Goal: Information Seeking & Learning: Find specific fact

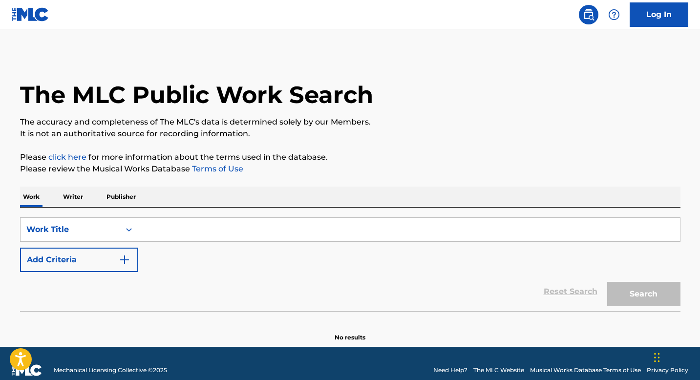
click at [125, 263] on img "Search Form" at bounding box center [125, 260] width 12 height 12
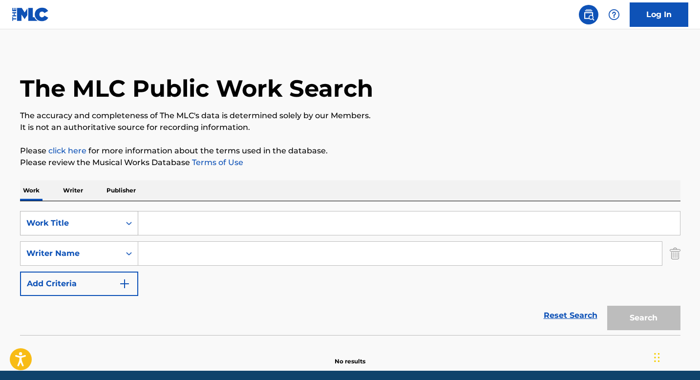
click at [123, 229] on div "Search Form" at bounding box center [129, 223] width 18 height 18
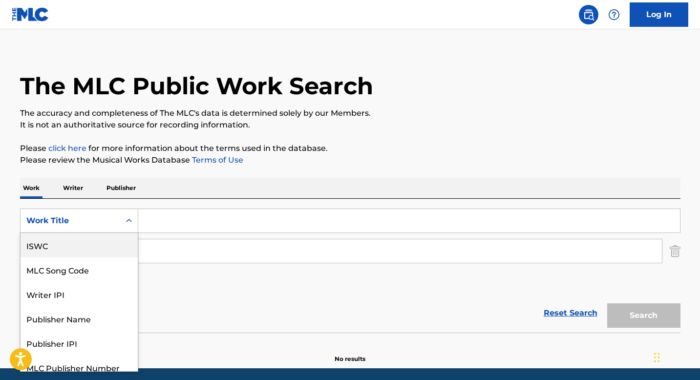
click at [100, 249] on div "ISWC" at bounding box center [79, 245] width 117 height 24
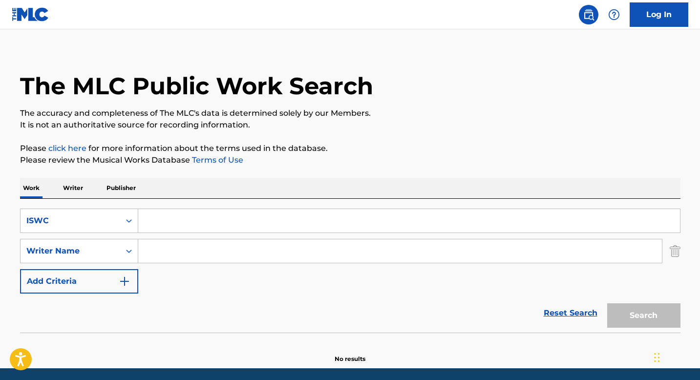
click at [166, 214] on input "Search Form" at bounding box center [409, 220] width 542 height 23
paste input "T9117169821"
type input "T9117169821"
click at [640, 312] on button "Search" at bounding box center [643, 315] width 73 height 24
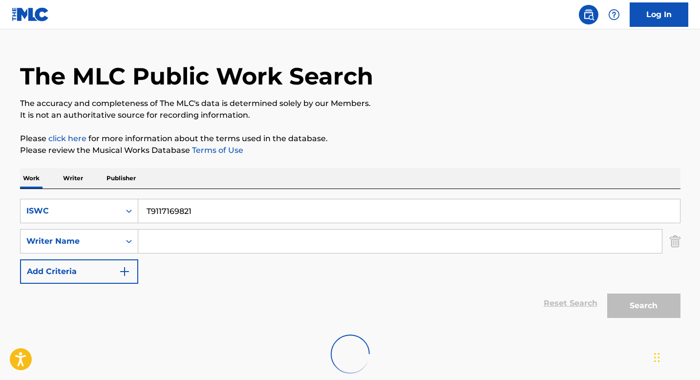
scroll to position [20, 0]
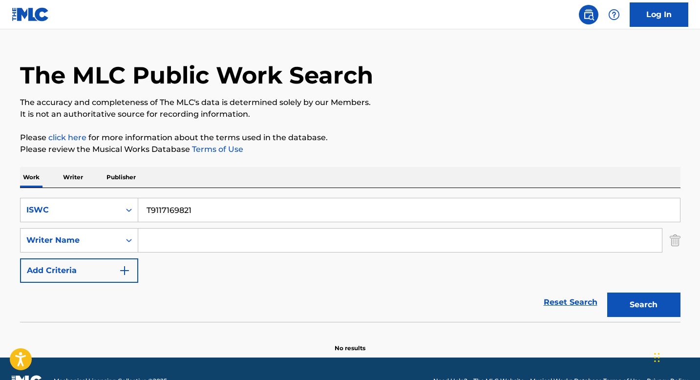
click at [637, 301] on button "Search" at bounding box center [643, 305] width 73 height 24
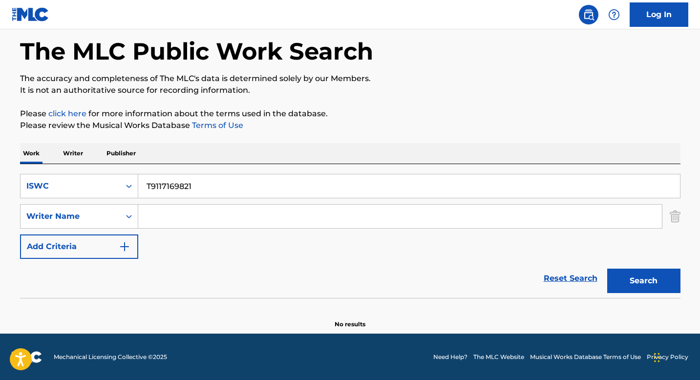
scroll to position [44, 0]
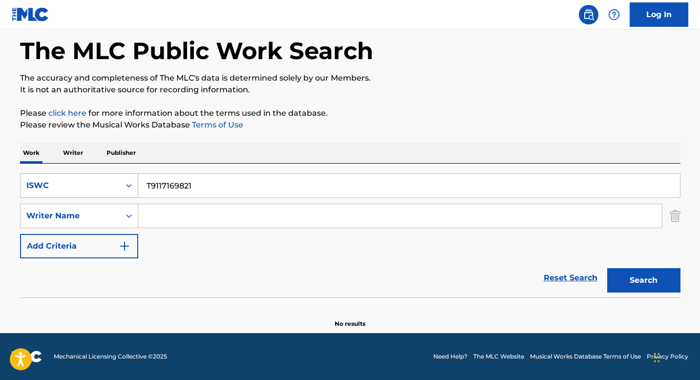
click at [133, 184] on div "Search Form" at bounding box center [129, 186] width 18 height 18
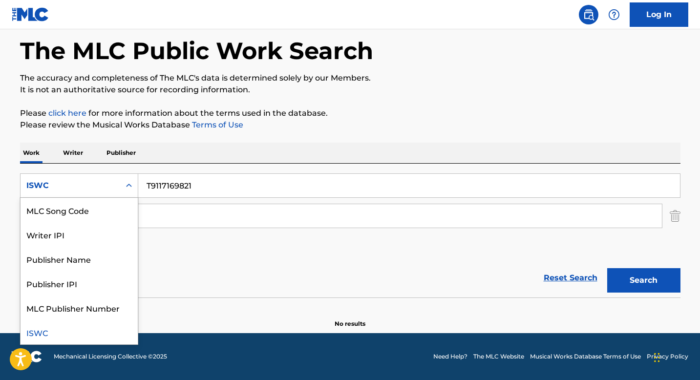
scroll to position [0, 0]
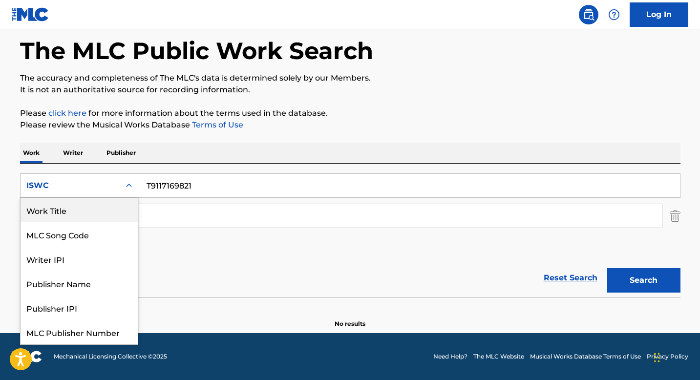
click at [74, 212] on div "Work Title" at bounding box center [79, 210] width 117 height 24
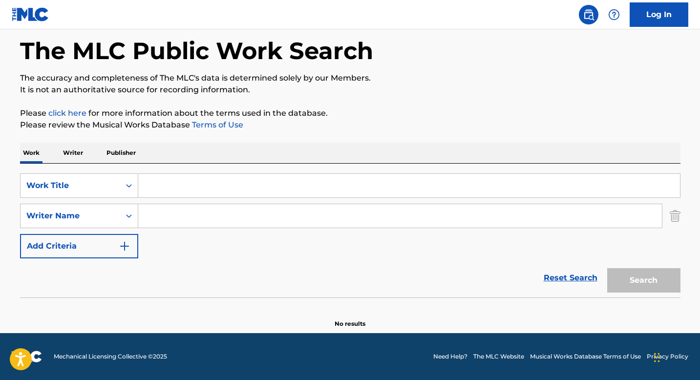
click at [156, 189] on input "Search Form" at bounding box center [409, 185] width 542 height 23
paste input "This One's For You", "THIS ONE'S FOR YOU"
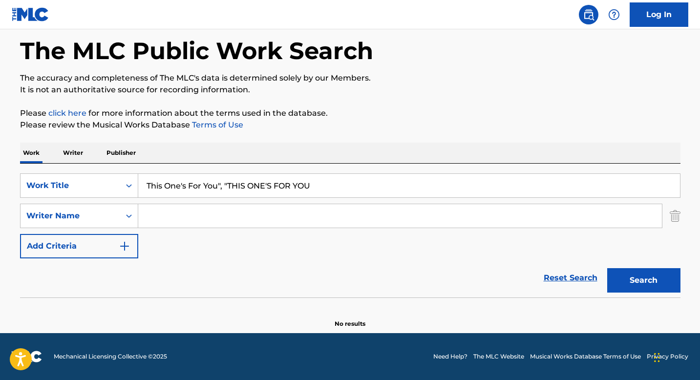
drag, startPoint x: 218, startPoint y: 186, endPoint x: 320, endPoint y: 190, distance: 102.7
click at [321, 190] on input "This One's For You", "THIS ONE'S FOR YOU" at bounding box center [409, 185] width 542 height 23
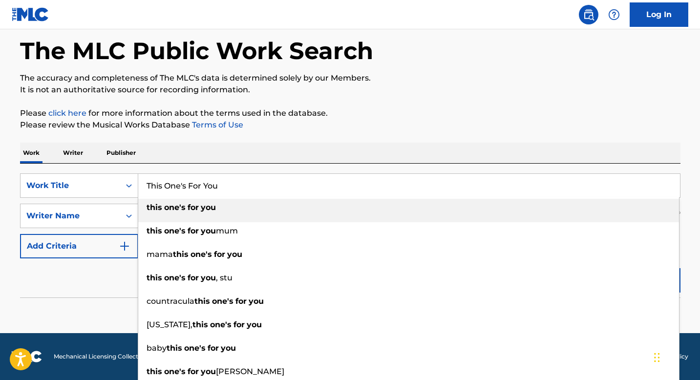
type input "This One's For You"
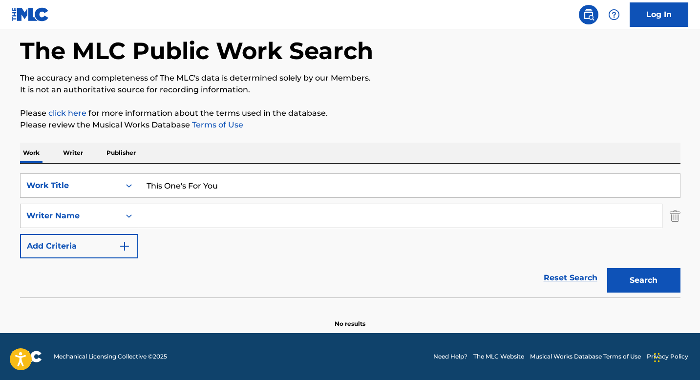
click at [312, 123] on p "Please review the Musical Works Database Terms of Use" at bounding box center [350, 125] width 660 height 12
click at [164, 217] on input "Search Form" at bounding box center [400, 215] width 524 height 23
paste input "[PERSON_NAME], [PERSON_NAME], [PERSON_NAME], [PERSON_NAME]"
drag, startPoint x: 237, startPoint y: 218, endPoint x: 464, endPoint y: 215, distance: 226.7
click at [464, 215] on input "[PERSON_NAME], [PERSON_NAME], [PERSON_NAME], [PERSON_NAME]" at bounding box center [400, 215] width 524 height 23
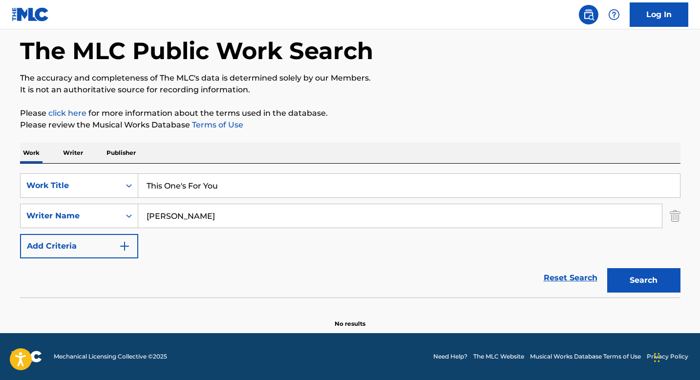
type input "[PERSON_NAME]"
click at [633, 286] on button "Search" at bounding box center [643, 280] width 73 height 24
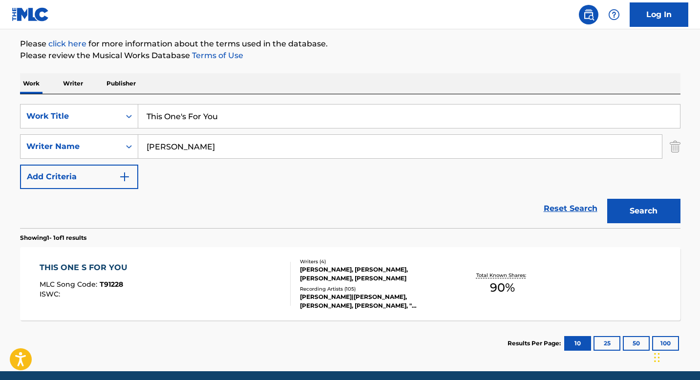
scroll to position [116, 0]
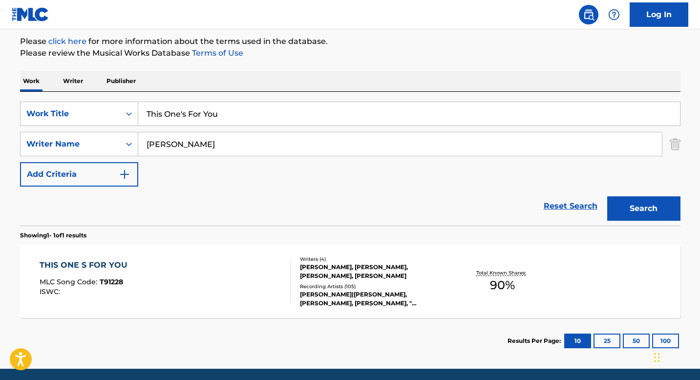
click at [331, 272] on div "[PERSON_NAME], [PERSON_NAME], [PERSON_NAME], [PERSON_NAME]" at bounding box center [374, 272] width 148 height 18
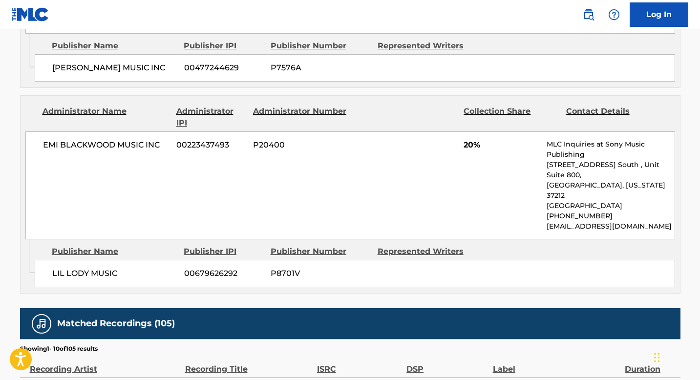
scroll to position [971, 0]
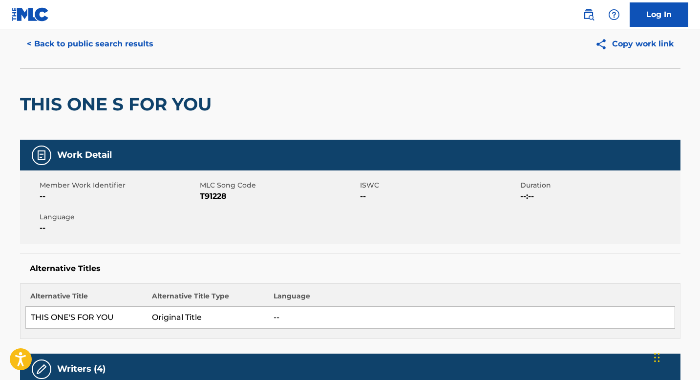
click at [106, 43] on button "< Back to public search results" at bounding box center [90, 44] width 140 height 24
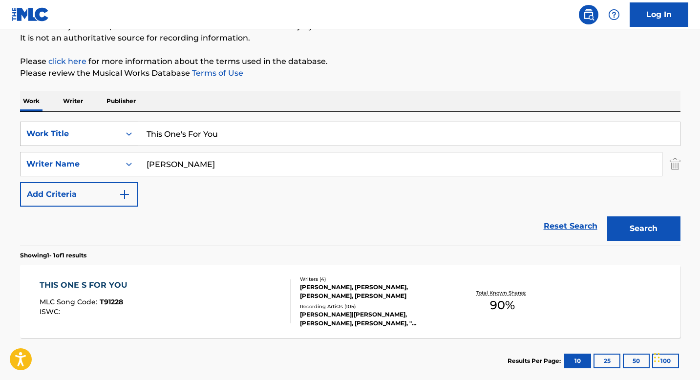
click at [121, 136] on div "Search Form" at bounding box center [129, 134] width 18 height 18
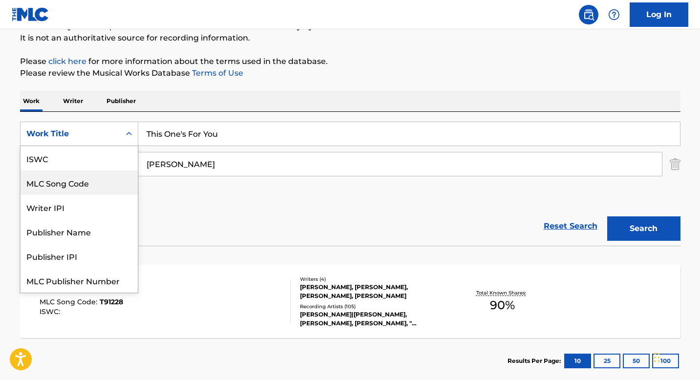
scroll to position [0, 0]
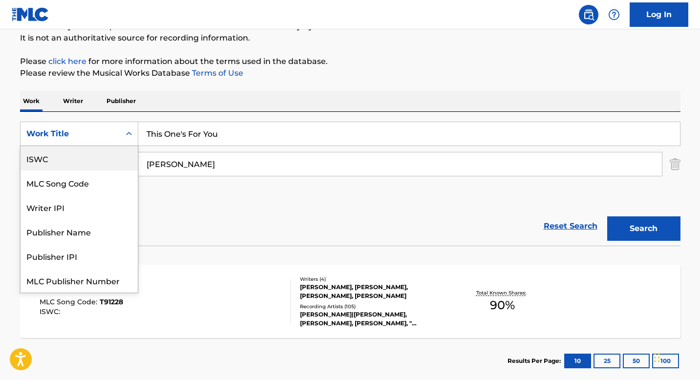
click at [86, 165] on div "ISWC" at bounding box center [79, 158] width 117 height 24
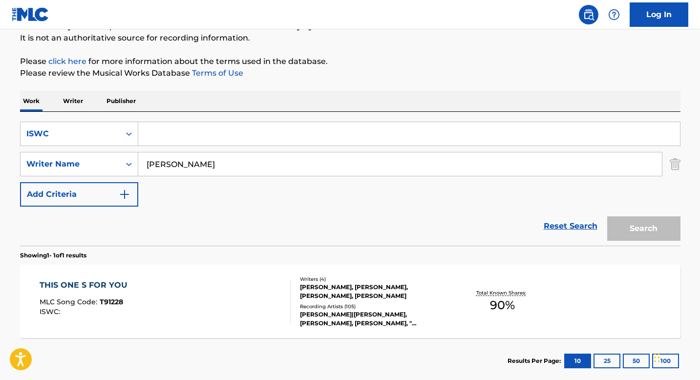
click at [175, 162] on input "[PERSON_NAME]" at bounding box center [400, 163] width 524 height 23
click at [179, 131] on input "Search Form" at bounding box center [409, 133] width 542 height 23
paste input "T9136348066"
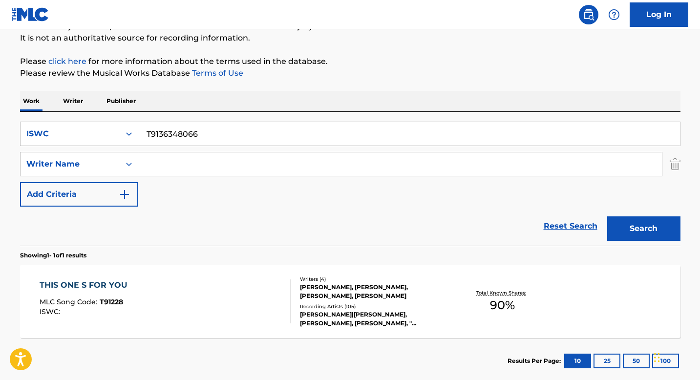
type input "T9136348066"
click at [636, 232] on button "Search" at bounding box center [643, 228] width 73 height 24
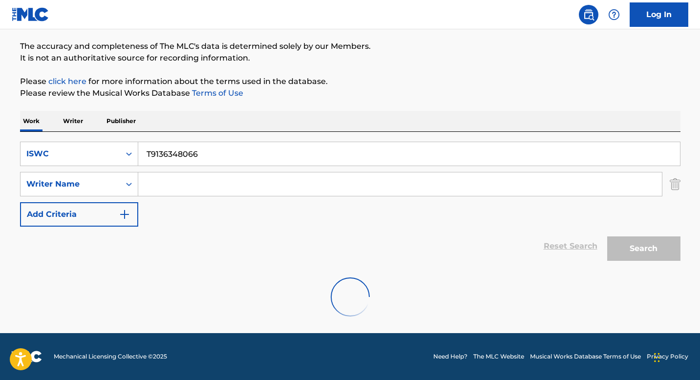
scroll to position [96, 0]
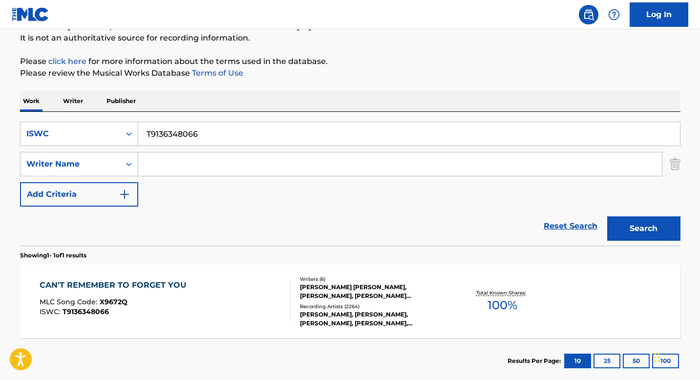
click at [291, 282] on div "Writers ( 6 ) [PERSON_NAME] [PERSON_NAME], [PERSON_NAME], [PERSON_NAME] [PERSON…" at bounding box center [369, 301] width 157 height 52
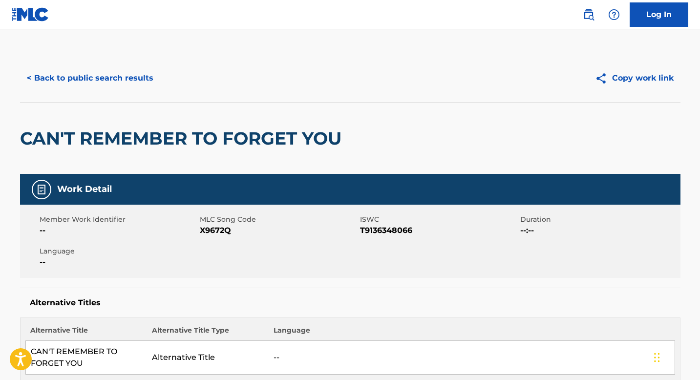
click at [123, 83] on button "< Back to public search results" at bounding box center [90, 78] width 140 height 24
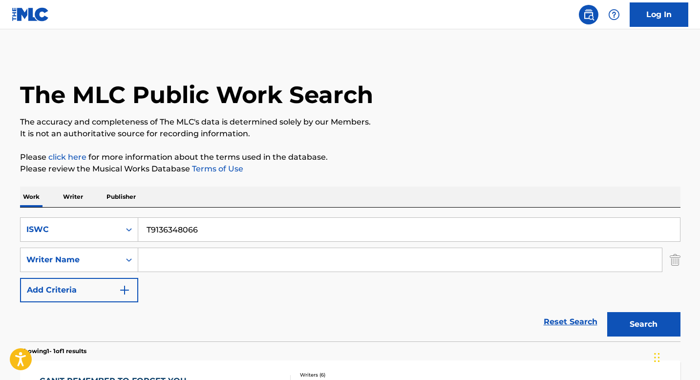
scroll to position [96, 0]
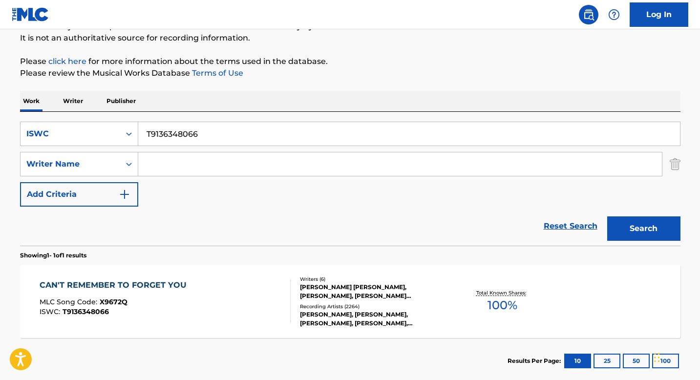
click at [172, 139] on input "T9136348066" at bounding box center [409, 133] width 542 height 23
paste input "206921257"
type input "T9206921257"
click at [627, 222] on button "Search" at bounding box center [643, 228] width 73 height 24
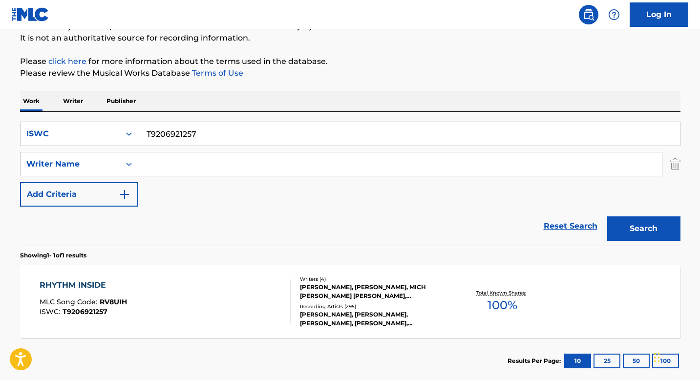
scroll to position [151, 0]
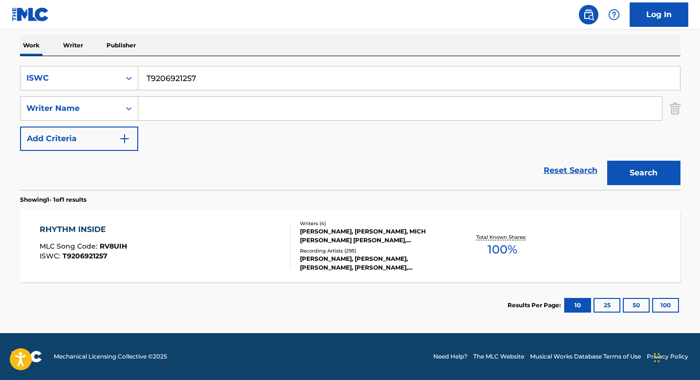
click at [316, 232] on div "[PERSON_NAME], [PERSON_NAME], MICH [PERSON_NAME] [PERSON_NAME], [PERSON_NAME]" at bounding box center [374, 236] width 148 height 18
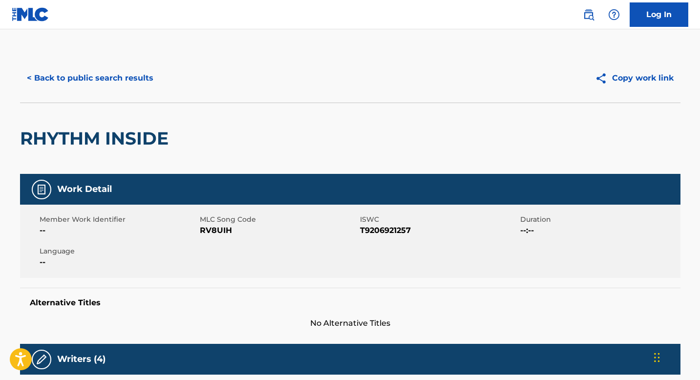
click at [96, 81] on button "< Back to public search results" at bounding box center [90, 78] width 140 height 24
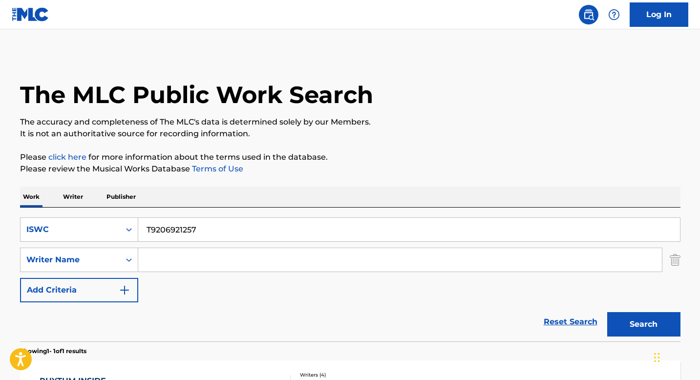
scroll to position [96, 0]
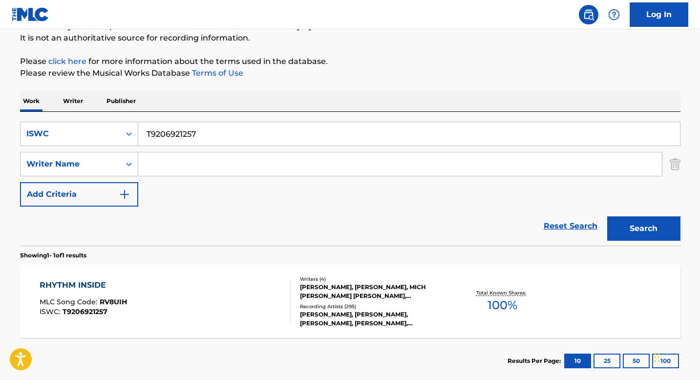
click at [170, 132] on input "T9206921257" at bounding box center [409, 133] width 542 height 23
paste input "0709313494"
type input "T0709313494"
click at [630, 221] on button "Search" at bounding box center [643, 228] width 73 height 24
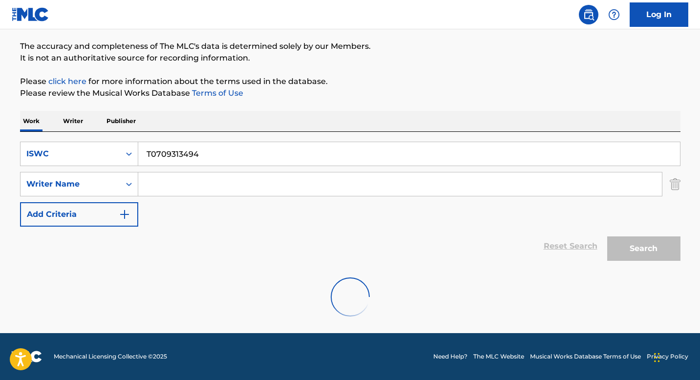
scroll to position [44, 0]
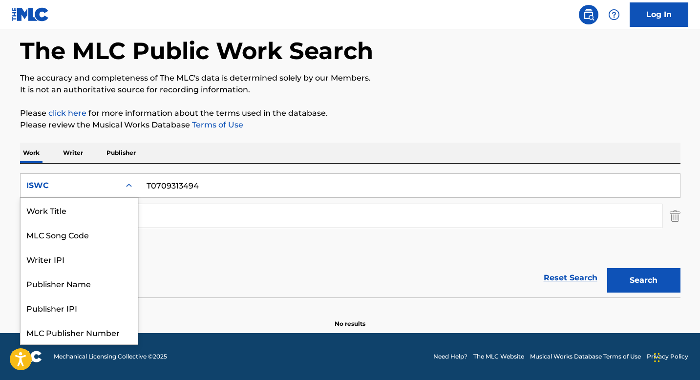
click at [127, 187] on icon "Search Form" at bounding box center [129, 186] width 10 height 10
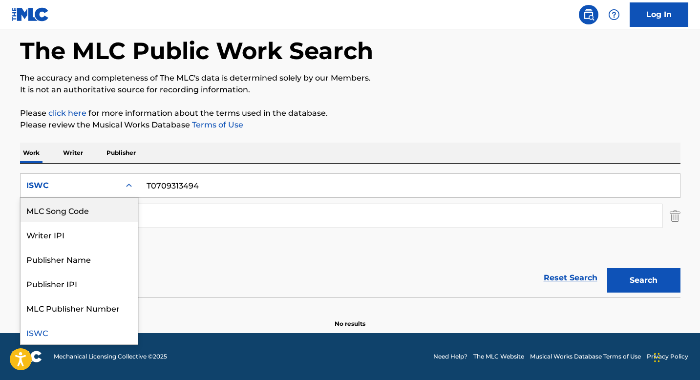
scroll to position [0, 0]
click at [78, 211] on div "Work Title" at bounding box center [79, 210] width 117 height 24
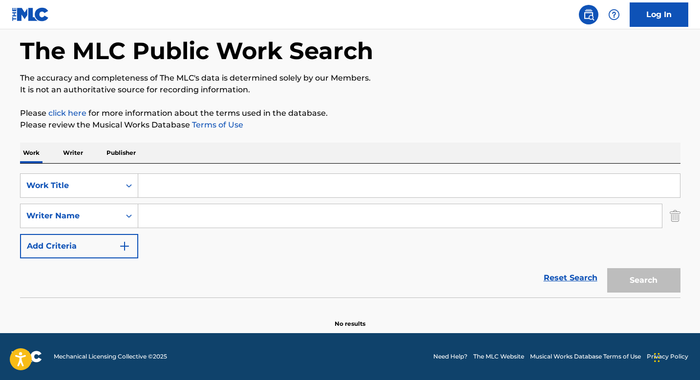
click at [154, 185] on input "Search Form" at bounding box center [409, 185] width 542 height 23
paste input "THANK GOD I FOUND YOU"
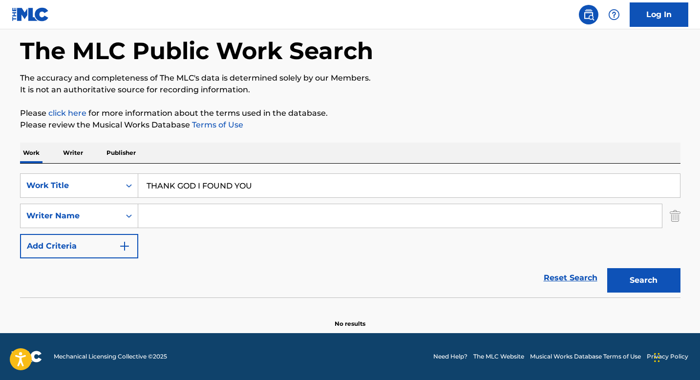
type input "THANK GOD I FOUND YOU"
drag, startPoint x: 376, startPoint y: 113, endPoint x: 353, endPoint y: 119, distance: 23.1
click at [376, 113] on p "Please click here for more information about the terms used in the database." at bounding box center [350, 113] width 660 height 12
click at [160, 221] on input "Search Form" at bounding box center [400, 215] width 524 height 23
paste input "[PERSON_NAME] [PERSON_NAME], [PERSON_NAME], [PERSON_NAME] [PERSON_NAME]"
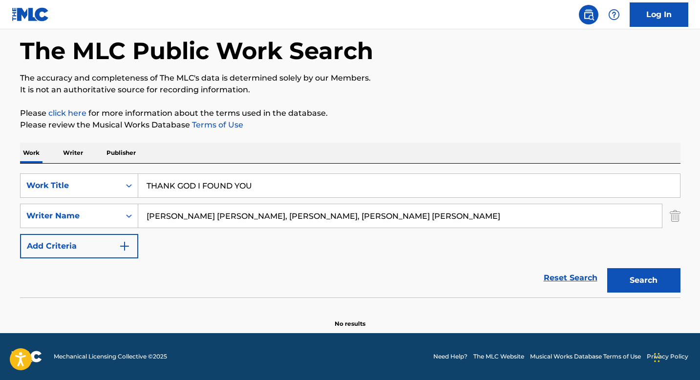
drag, startPoint x: 242, startPoint y: 217, endPoint x: 407, endPoint y: 220, distance: 164.6
click at [407, 220] on input "[PERSON_NAME] [PERSON_NAME], [PERSON_NAME], [PERSON_NAME] [PERSON_NAME]" at bounding box center [400, 215] width 524 height 23
type input "[PERSON_NAME] [PERSON_NAME]"
click at [618, 283] on button "Search" at bounding box center [643, 280] width 73 height 24
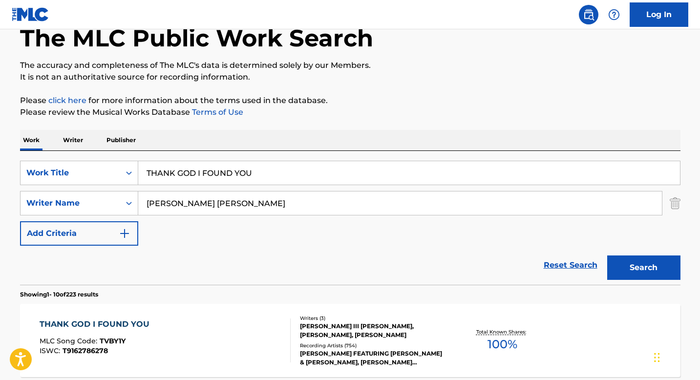
scroll to position [116, 0]
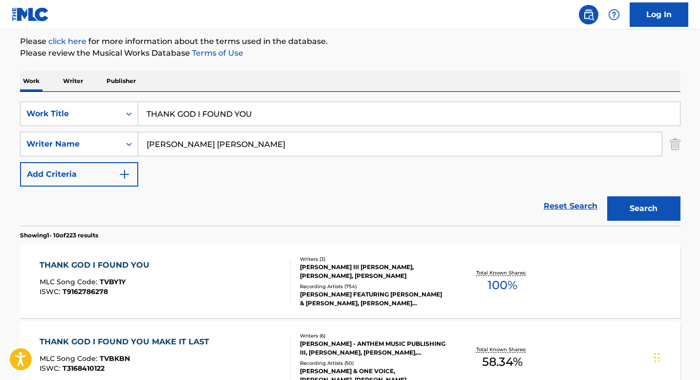
click at [308, 269] on div "[PERSON_NAME] III [PERSON_NAME], [PERSON_NAME], [PERSON_NAME]" at bounding box center [374, 272] width 148 height 18
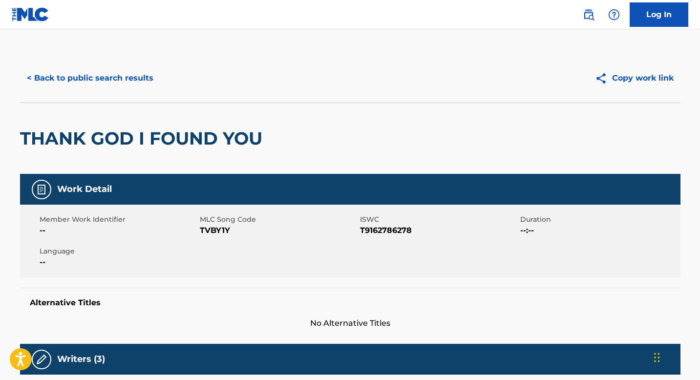
click at [105, 89] on button "< Back to public search results" at bounding box center [90, 78] width 140 height 24
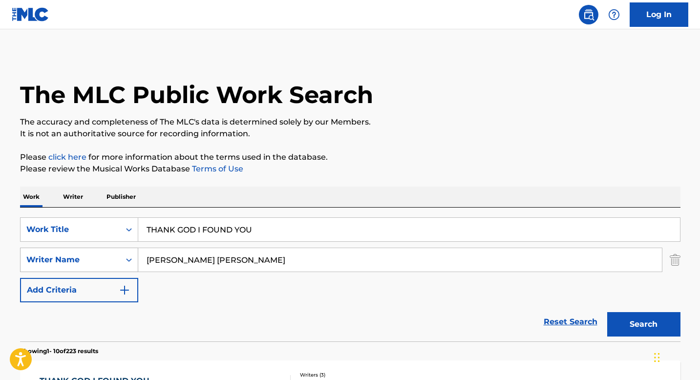
scroll to position [116, 0]
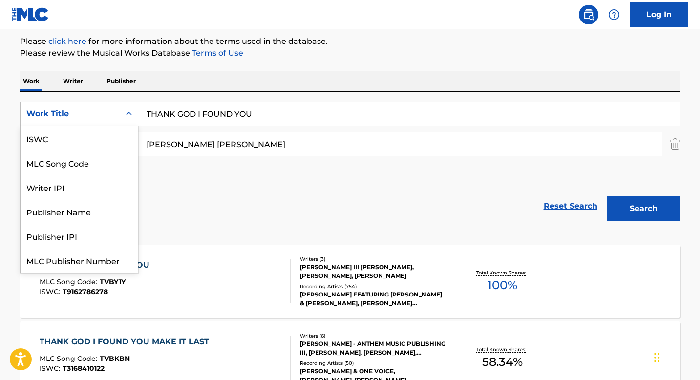
click at [123, 114] on div "Search Form" at bounding box center [129, 114] width 18 height 18
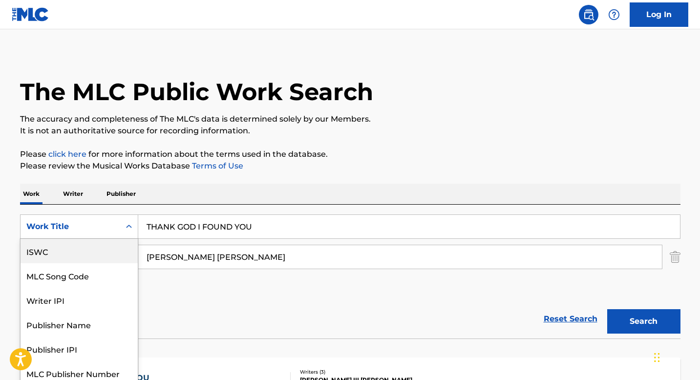
scroll to position [0, 0]
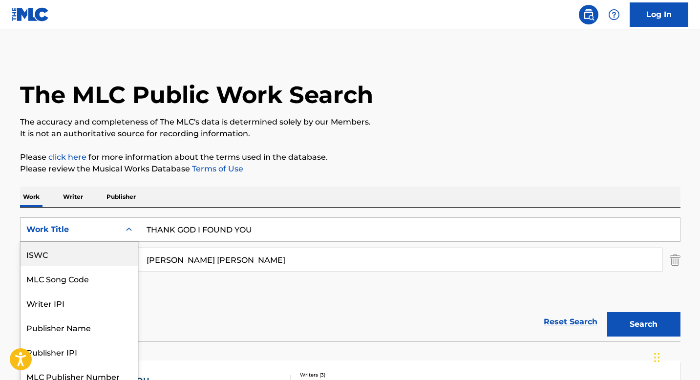
click at [79, 256] on div "ISWC" at bounding box center [79, 254] width 117 height 24
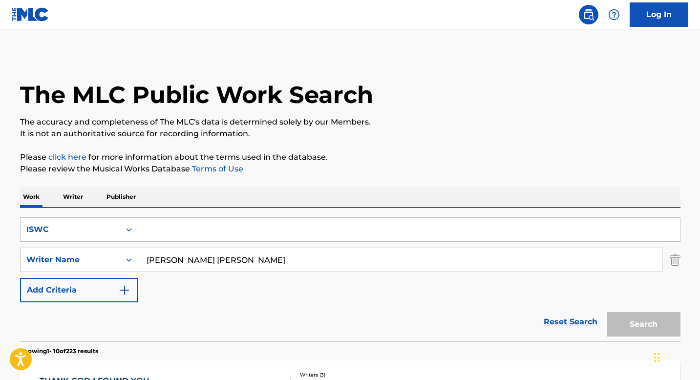
click at [171, 251] on input "[PERSON_NAME] [PERSON_NAME]" at bounding box center [400, 259] width 524 height 23
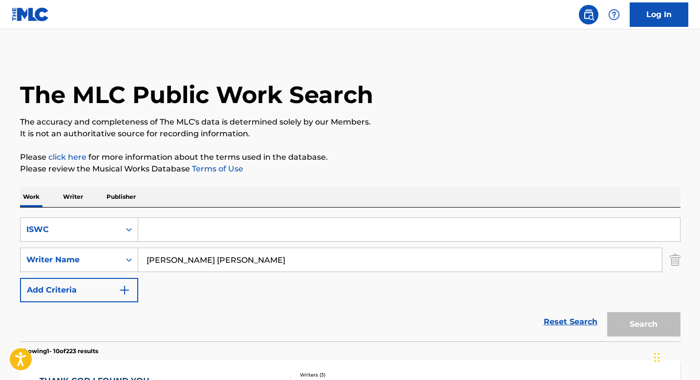
click at [171, 251] on input "[PERSON_NAME] [PERSON_NAME]" at bounding box center [400, 259] width 524 height 23
click at [169, 222] on input "Search Form" at bounding box center [409, 229] width 542 height 23
paste input "T3181071698"
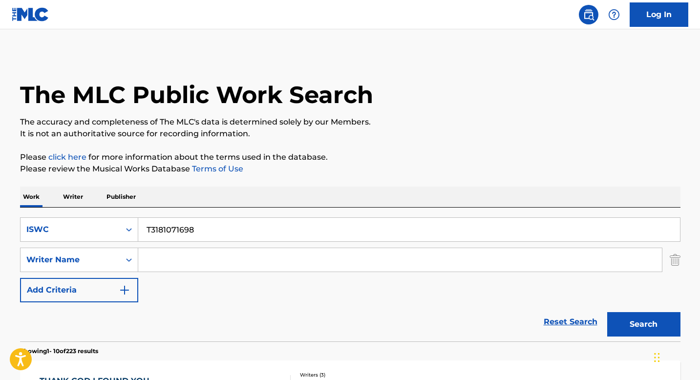
type input "T3181071698"
click at [636, 323] on button "Search" at bounding box center [643, 324] width 73 height 24
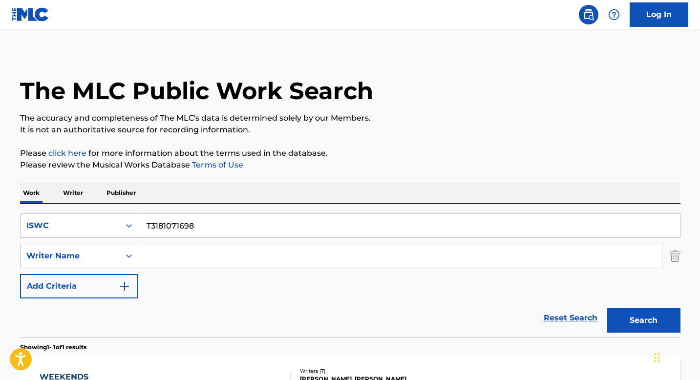
scroll to position [151, 0]
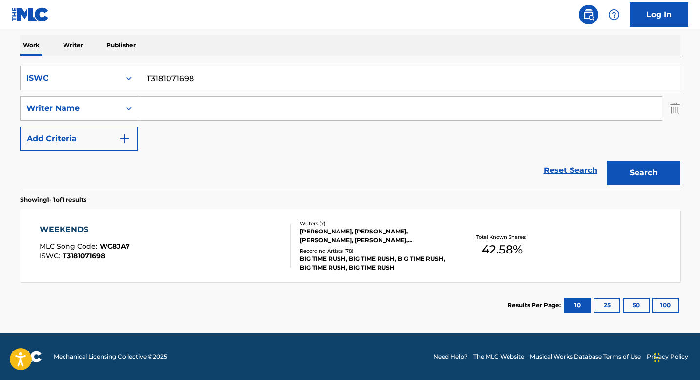
click at [316, 237] on div "[PERSON_NAME], [PERSON_NAME], [PERSON_NAME], [PERSON_NAME], [PERSON_NAME] [PERS…" at bounding box center [374, 236] width 148 height 18
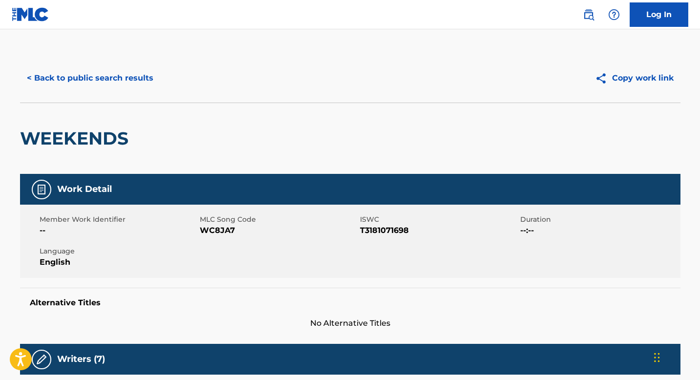
click at [100, 84] on button "< Back to public search results" at bounding box center [90, 78] width 140 height 24
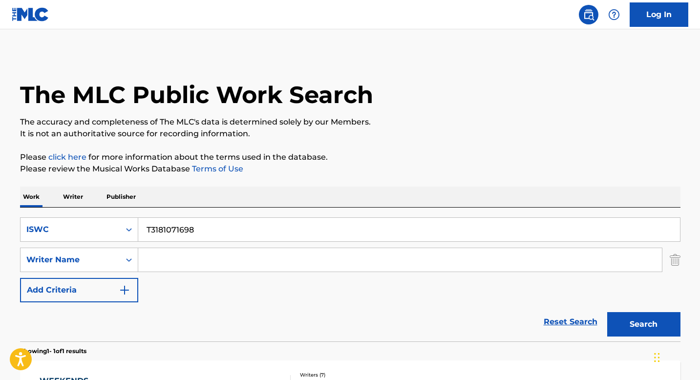
scroll to position [96, 0]
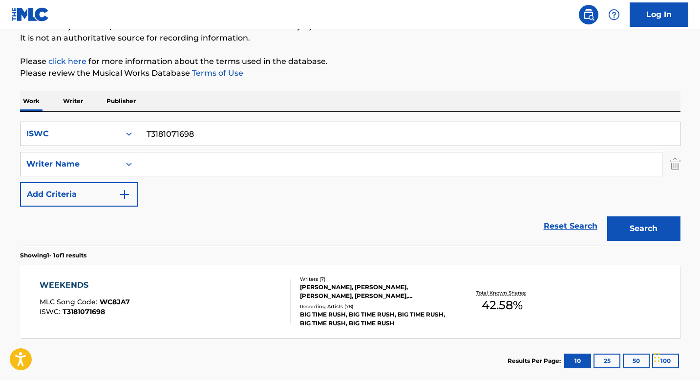
click at [178, 143] on input "T3181071698" at bounding box center [409, 133] width 542 height 23
paste input "000631761"
type input "T3000631761"
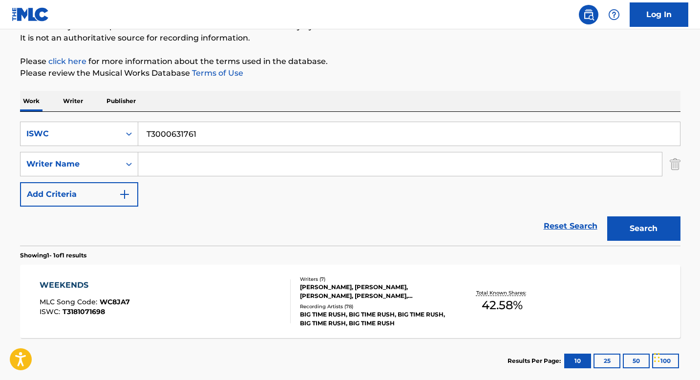
click at [624, 226] on button "Search" at bounding box center [643, 228] width 73 height 24
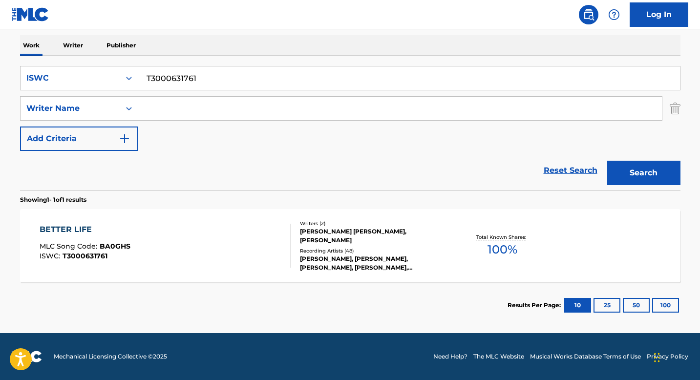
click at [315, 235] on div "[PERSON_NAME] [PERSON_NAME], [PERSON_NAME]" at bounding box center [374, 236] width 148 height 18
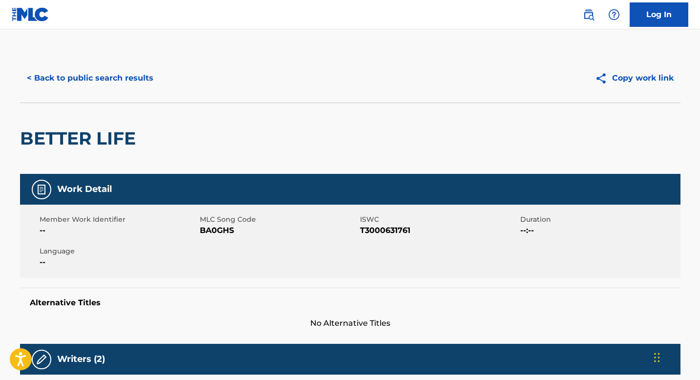
click at [103, 82] on button "< Back to public search results" at bounding box center [90, 78] width 140 height 24
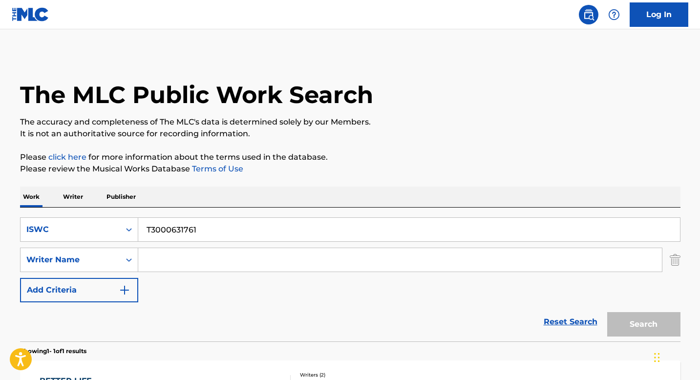
scroll to position [96, 0]
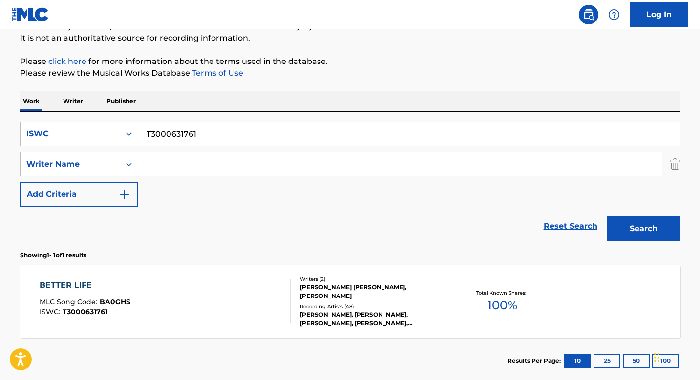
click at [171, 133] on input "T3000631761" at bounding box center [409, 133] width 542 height 23
paste input "232702700"
type input "T3232702700"
click at [630, 228] on button "Search" at bounding box center [643, 228] width 73 height 24
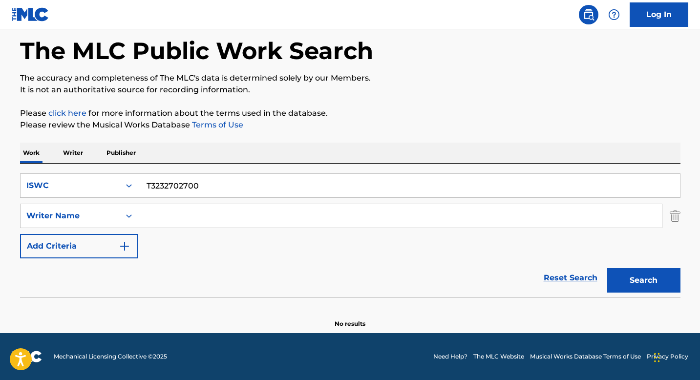
scroll to position [44, 0]
click at [126, 184] on icon "Search Form" at bounding box center [129, 186] width 10 height 10
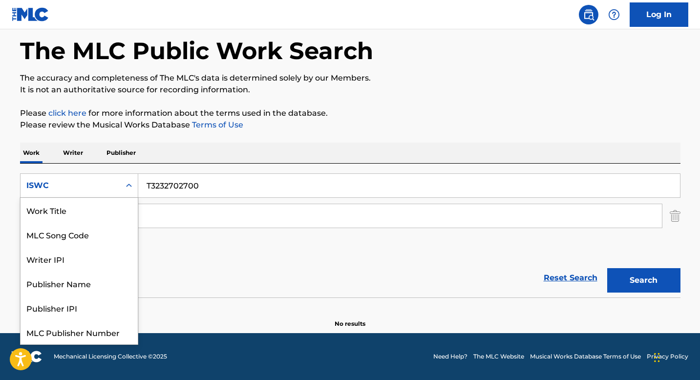
scroll to position [0, 0]
click at [80, 212] on div "Work Title" at bounding box center [79, 210] width 117 height 24
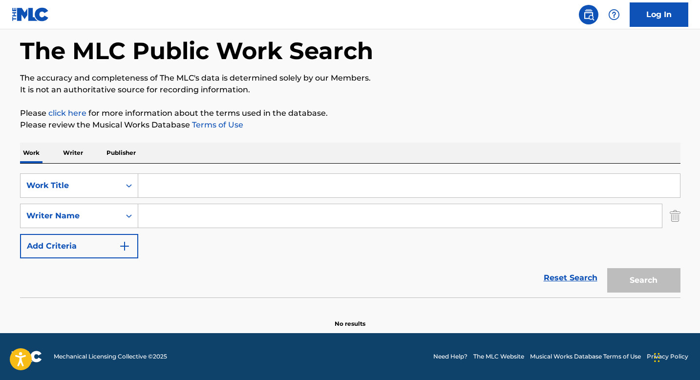
click at [176, 189] on input "Search Form" at bounding box center [409, 185] width 542 height 23
paste input "VIDA ENTERA"
type input "VIDA ENTERA"
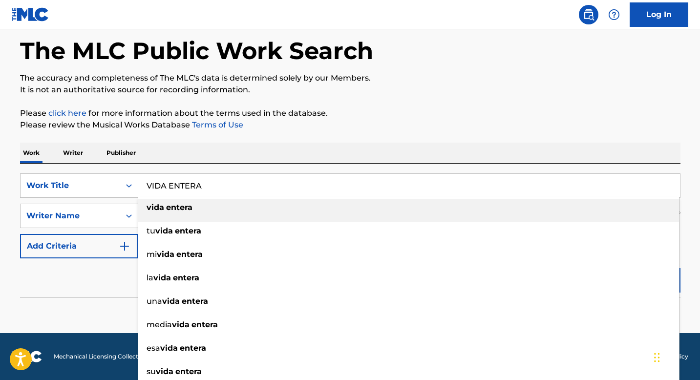
click at [297, 131] on div "The MLC Public Work Search The accuracy and completeness of The MLC's data is d…" at bounding box center [350, 169] width 684 height 318
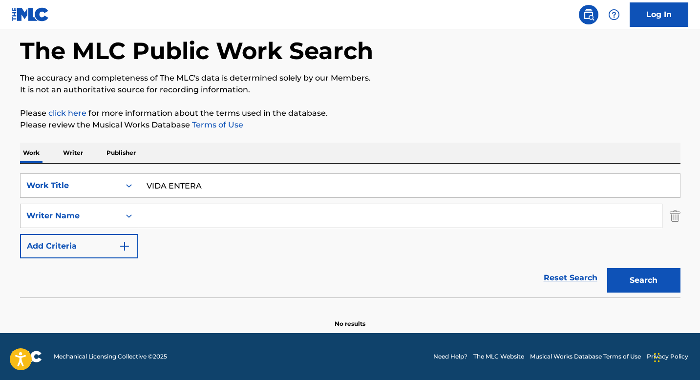
click at [169, 212] on input "Search Form" at bounding box center [400, 215] width 524 height 23
paste input "[PERSON_NAME] [PERSON_NAME], [PERSON_NAME] [PERSON_NAME] [PERSON_NAME]\t, [PERS…"
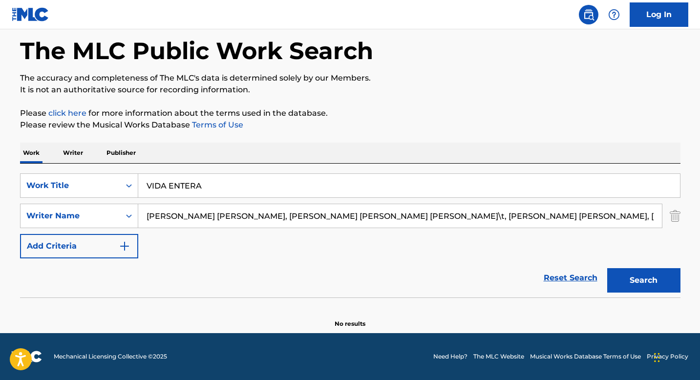
scroll to position [0, 47]
drag, startPoint x: 247, startPoint y: 218, endPoint x: 551, endPoint y: 216, distance: 303.3
click at [551, 216] on input "[PERSON_NAME] [PERSON_NAME], [PERSON_NAME] [PERSON_NAME] [PERSON_NAME]\t, [PERS…" at bounding box center [400, 215] width 524 height 23
drag, startPoint x: 407, startPoint y: 217, endPoint x: 297, endPoint y: 217, distance: 110.4
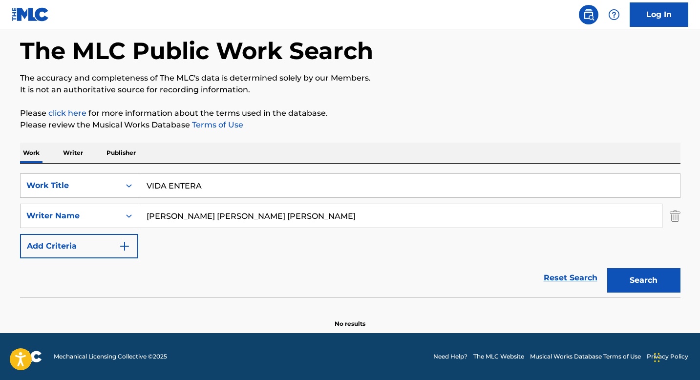
click at [297, 217] on input "[PERSON_NAME] [PERSON_NAME] [PERSON_NAME]" at bounding box center [400, 215] width 524 height 23
click at [616, 285] on button "Search" at bounding box center [643, 280] width 73 height 24
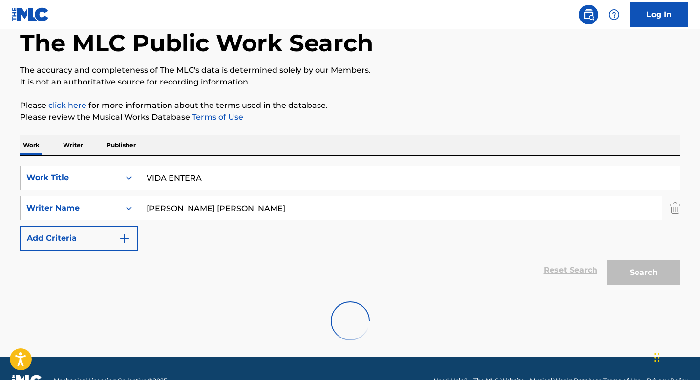
scroll to position [44, 0]
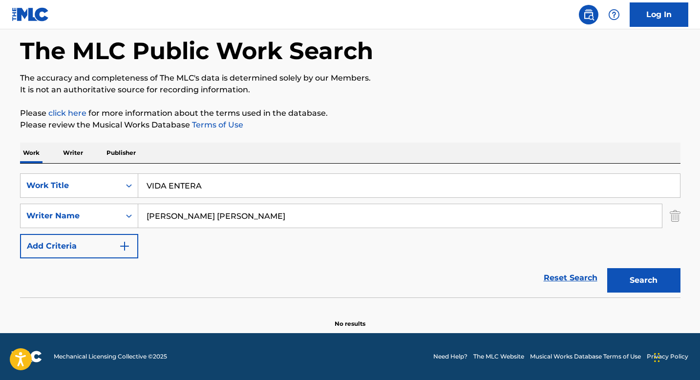
click at [297, 220] on input "[PERSON_NAME] [PERSON_NAME]" at bounding box center [400, 215] width 524 height 23
click at [658, 285] on button "Search" at bounding box center [643, 280] width 73 height 24
drag, startPoint x: 188, startPoint y: 216, endPoint x: 254, endPoint y: 216, distance: 65.5
click at [254, 216] on input "[PERSON_NAME]" at bounding box center [400, 215] width 524 height 23
type input "[PERSON_NAME]"
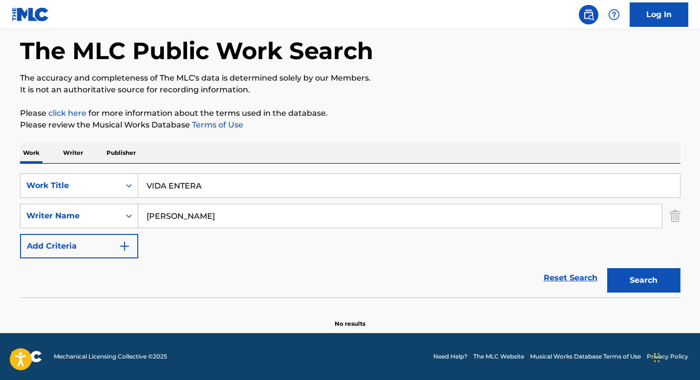
click at [631, 282] on button "Search" at bounding box center [643, 280] width 73 height 24
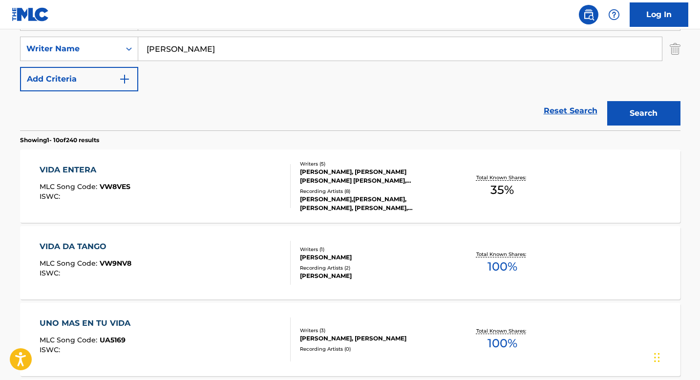
scroll to position [220, 0]
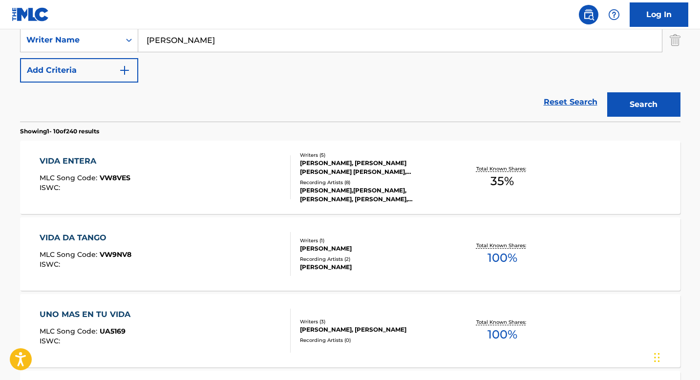
click at [318, 191] on div "[PERSON_NAME],[PERSON_NAME],[PERSON_NAME], [PERSON_NAME], [PERSON_NAME]|[PERSON…" at bounding box center [374, 195] width 148 height 18
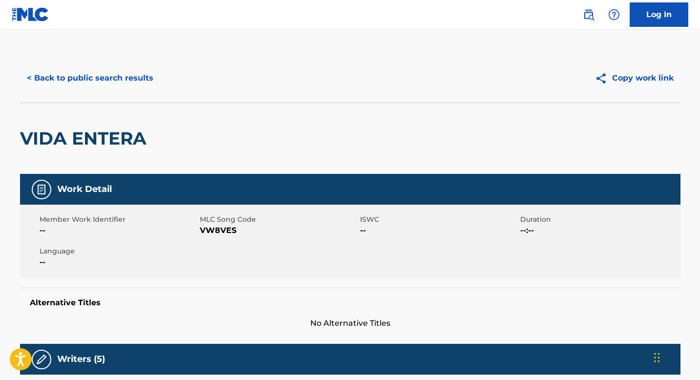
click at [75, 74] on button "< Back to public search results" at bounding box center [90, 78] width 140 height 24
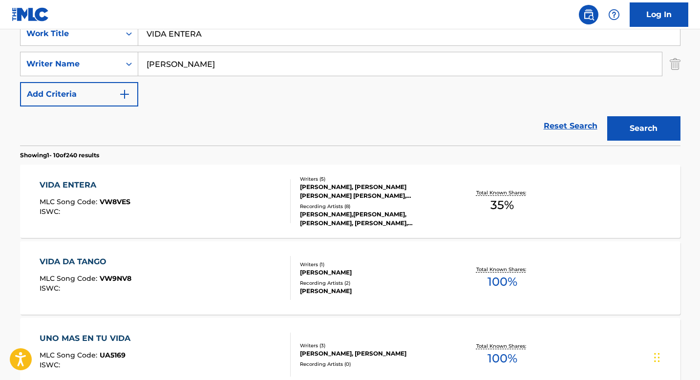
scroll to position [69, 0]
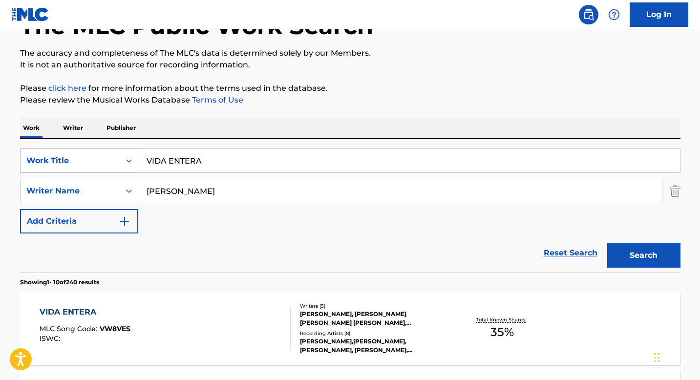
click at [118, 158] on div "Work Title" at bounding box center [71, 160] width 100 height 19
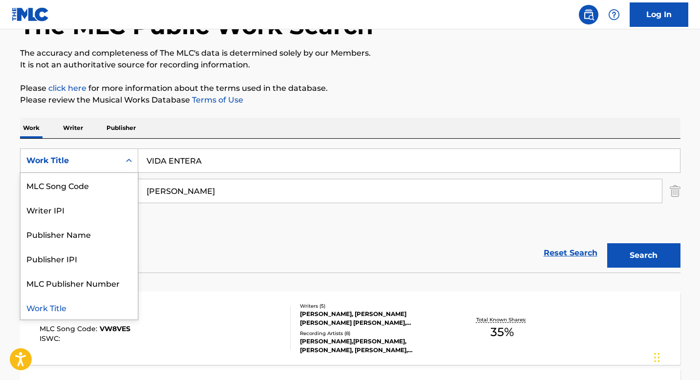
scroll to position [0, 0]
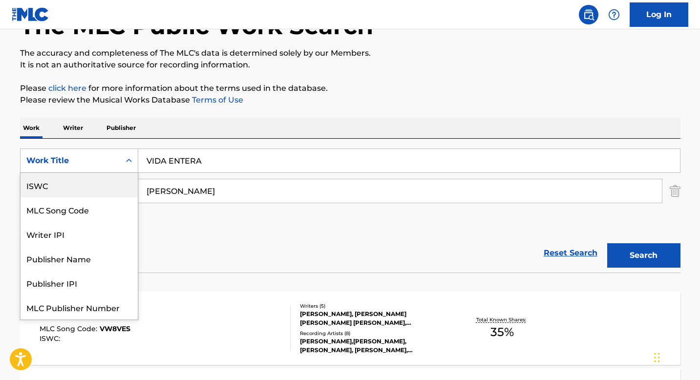
click at [87, 194] on div "ISWC" at bounding box center [79, 185] width 117 height 24
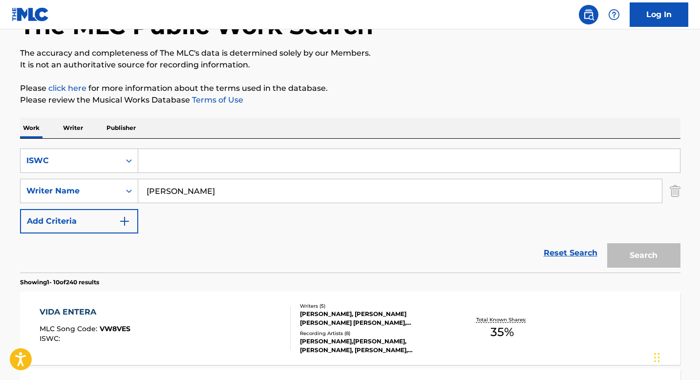
click at [187, 199] on input "[PERSON_NAME]" at bounding box center [400, 190] width 524 height 23
click at [176, 167] on input "Search Form" at bounding box center [409, 160] width 542 height 23
paste input "T3015196262"
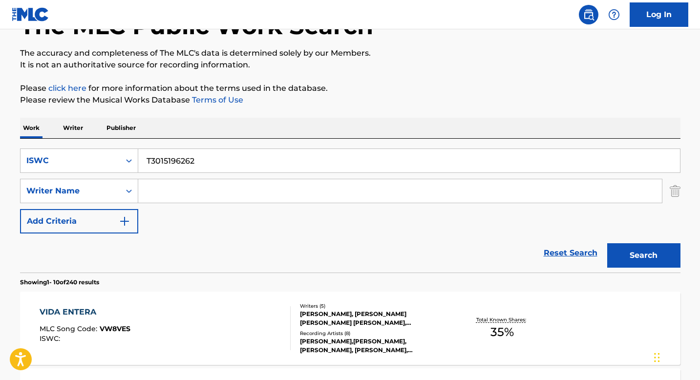
type input "T3015196262"
click at [637, 257] on button "Search" at bounding box center [643, 255] width 73 height 24
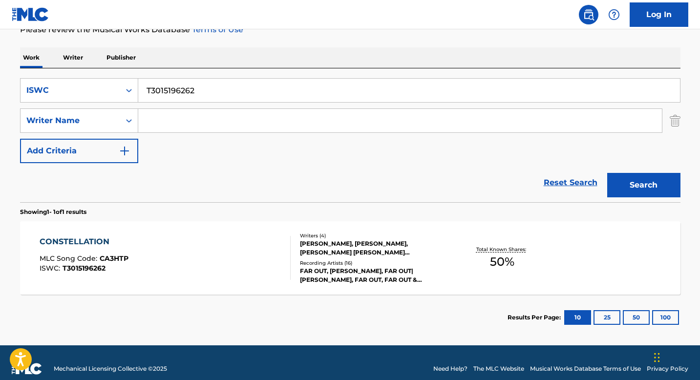
scroll to position [141, 0]
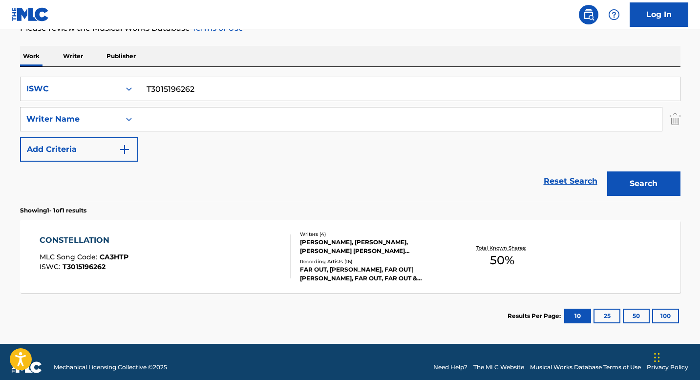
click at [319, 253] on div "[PERSON_NAME], [PERSON_NAME], [PERSON_NAME] [PERSON_NAME] [PERSON_NAME]" at bounding box center [374, 247] width 148 height 18
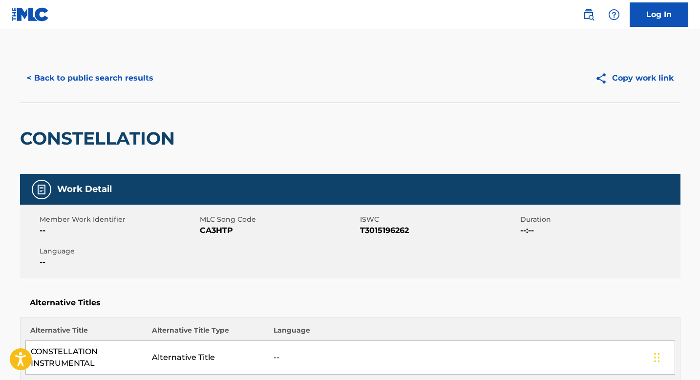
click at [120, 84] on button "< Back to public search results" at bounding box center [90, 78] width 140 height 24
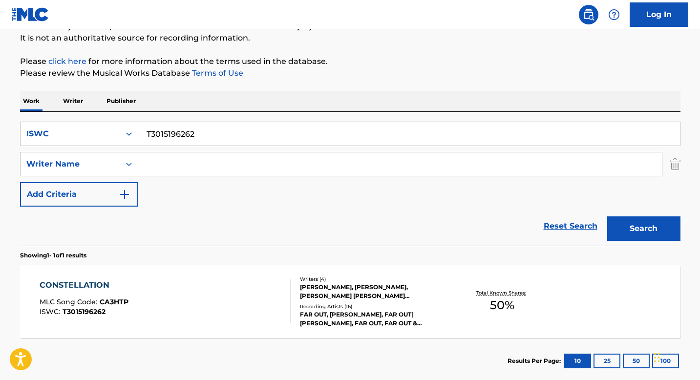
click at [183, 135] on input "T3015196262" at bounding box center [409, 133] width 542 height 23
paste input "930804509"
type input "T9308045092"
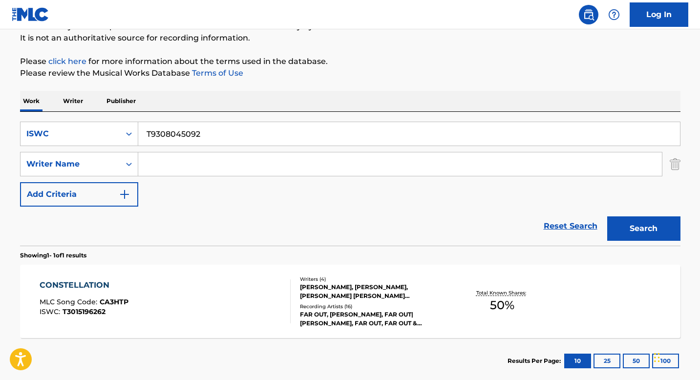
click at [636, 232] on button "Search" at bounding box center [643, 228] width 73 height 24
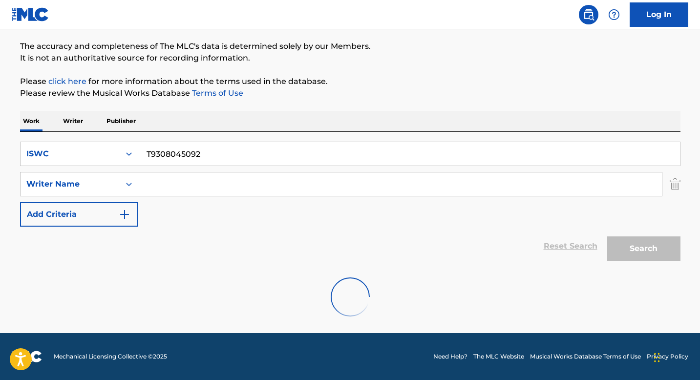
scroll to position [44, 0]
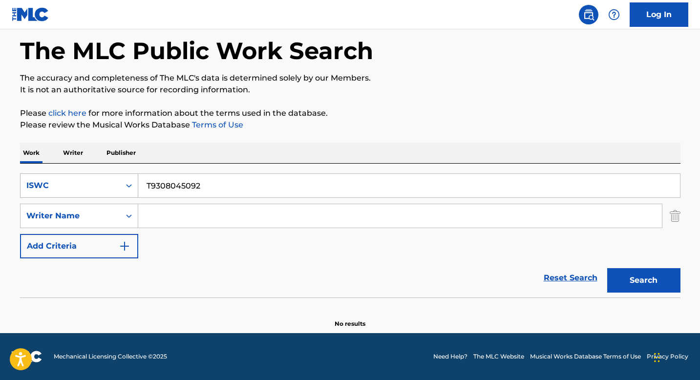
click at [126, 188] on icon "Search Form" at bounding box center [129, 186] width 10 height 10
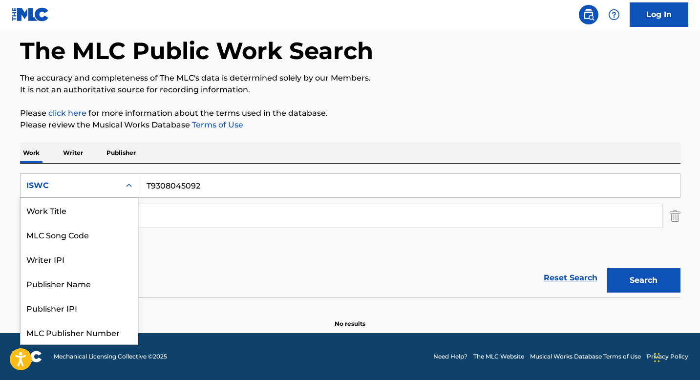
scroll to position [0, 0]
drag, startPoint x: 82, startPoint y: 213, endPoint x: 93, endPoint y: 211, distance: 11.4
click at [83, 213] on div "Work Title" at bounding box center [79, 210] width 117 height 24
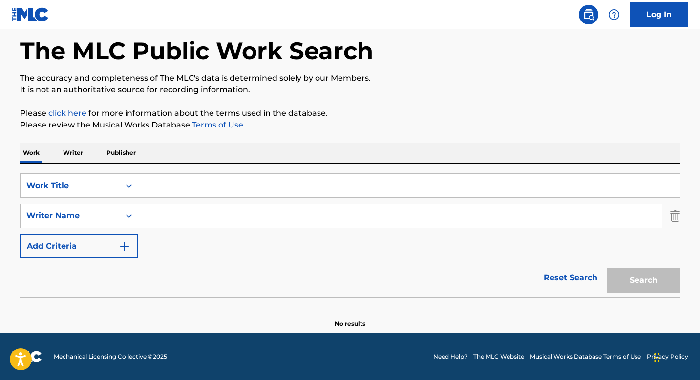
click at [152, 188] on input "Search Form" at bounding box center [409, 185] width 542 height 23
paste input "SPLASHTOWN STATE OF MIND"
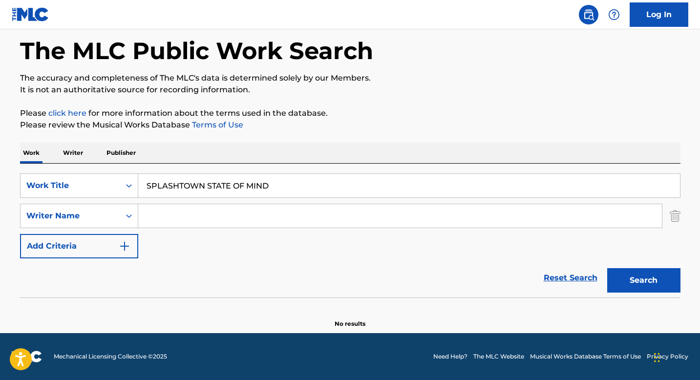
type input "SPLASHTOWN STATE OF MIND"
click at [651, 283] on button "Search" at bounding box center [643, 280] width 73 height 24
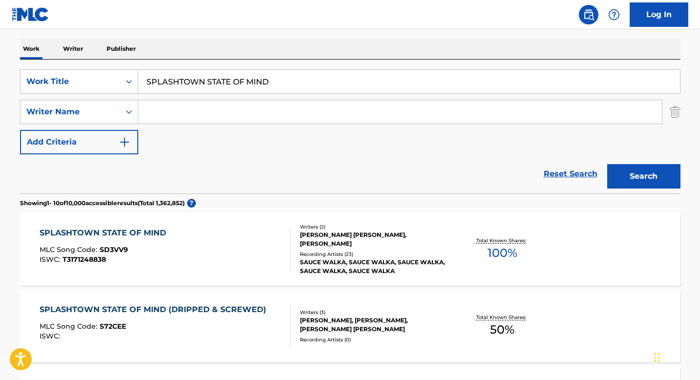
scroll to position [158, 0]
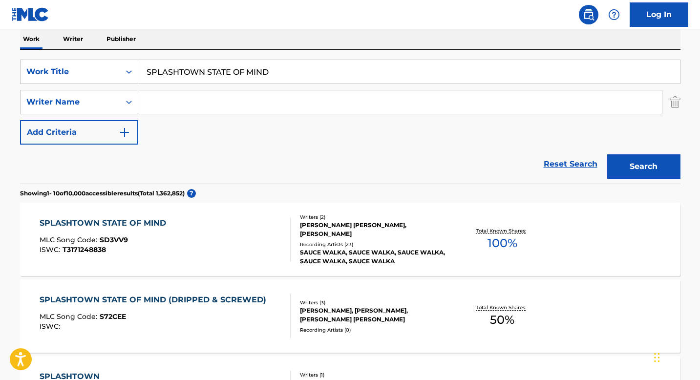
click at [315, 233] on div "[PERSON_NAME] [PERSON_NAME], [PERSON_NAME]" at bounding box center [374, 230] width 148 height 18
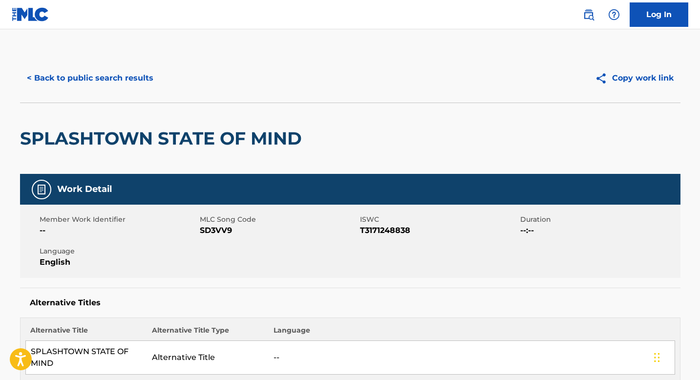
click at [101, 72] on button "< Back to public search results" at bounding box center [90, 78] width 140 height 24
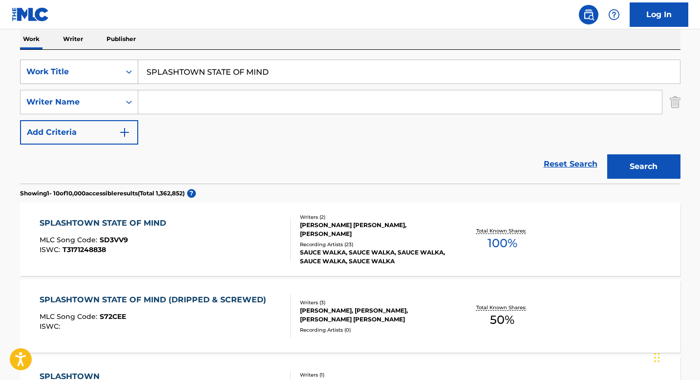
click at [125, 75] on icon "Search Form" at bounding box center [129, 72] width 10 height 10
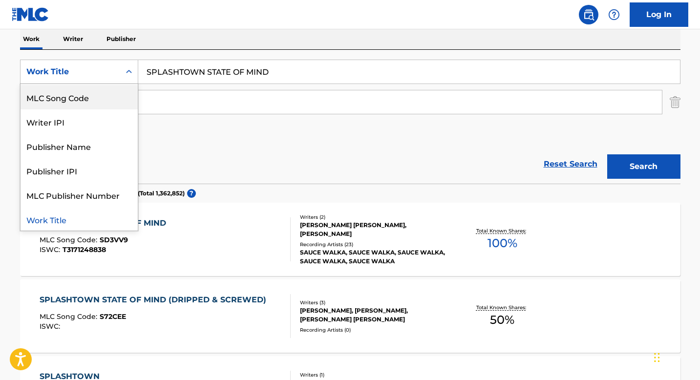
scroll to position [0, 0]
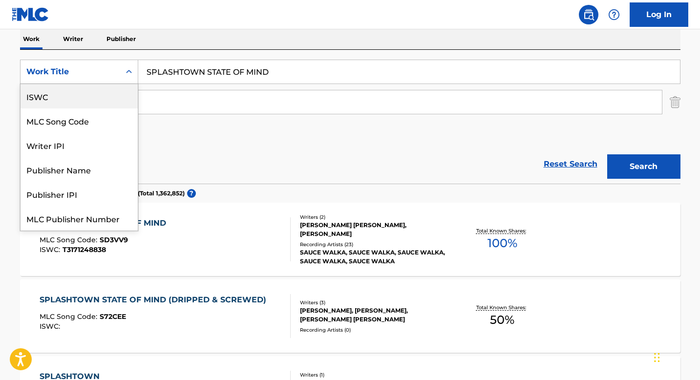
click at [88, 97] on div "ISWC" at bounding box center [79, 96] width 117 height 24
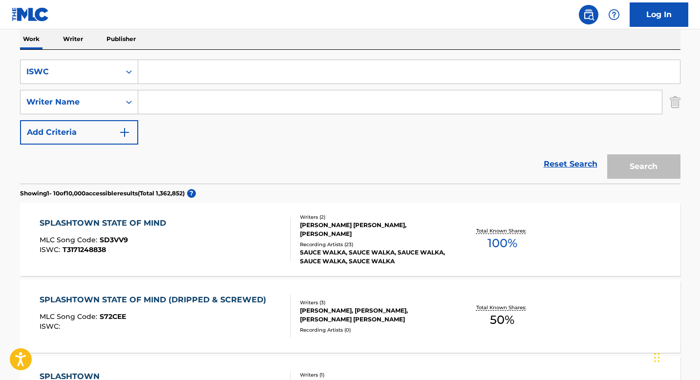
click at [179, 76] on input "Search Form" at bounding box center [409, 71] width 542 height 23
paste input "T9309741637"
type input "T9309741637"
click at [634, 163] on button "Search" at bounding box center [643, 166] width 73 height 24
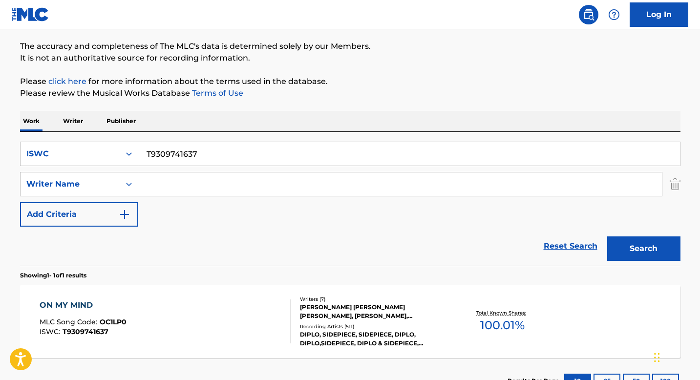
scroll to position [151, 0]
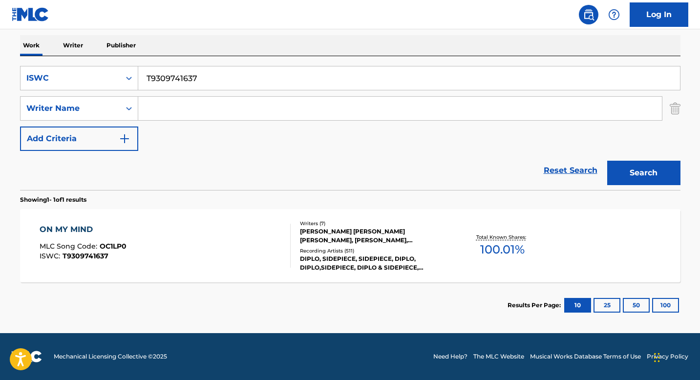
click at [325, 251] on div "Recording Artists ( 511 )" at bounding box center [374, 250] width 148 height 7
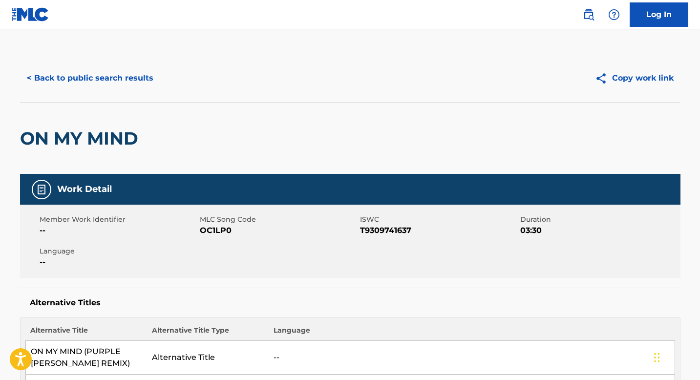
click at [83, 80] on button "< Back to public search results" at bounding box center [90, 78] width 140 height 24
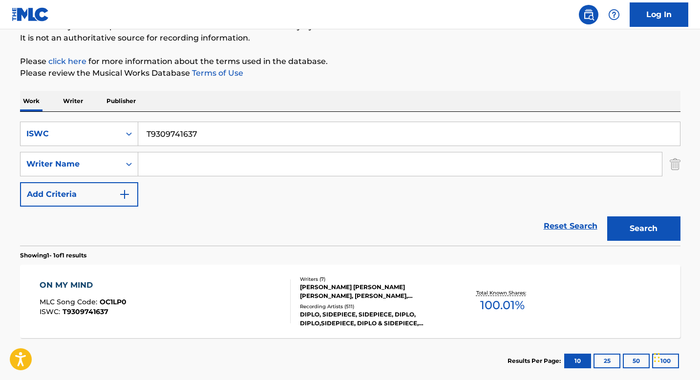
click at [172, 127] on input "T9309741637" at bounding box center [409, 133] width 542 height 23
paste input "3027079621"
type input "T3027079621"
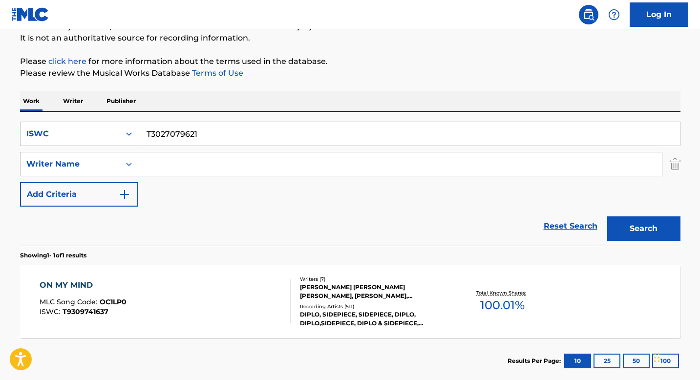
click at [653, 229] on button "Search" at bounding box center [643, 228] width 73 height 24
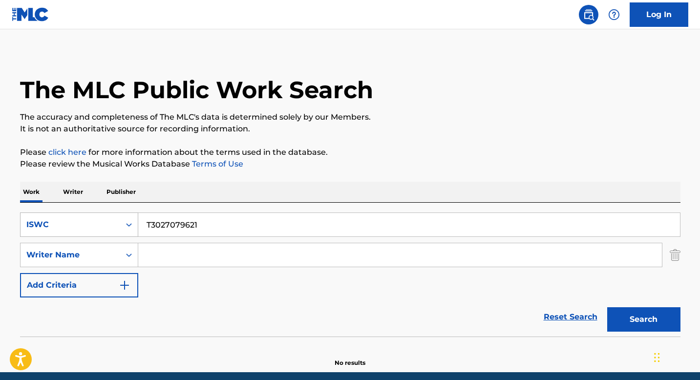
scroll to position [0, 0]
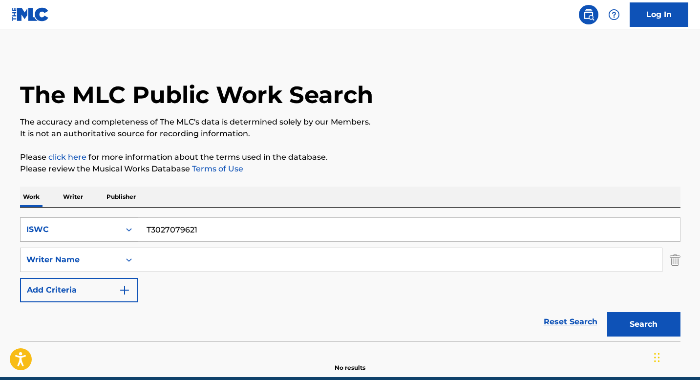
click at [127, 237] on div "ISWC" at bounding box center [79, 229] width 118 height 24
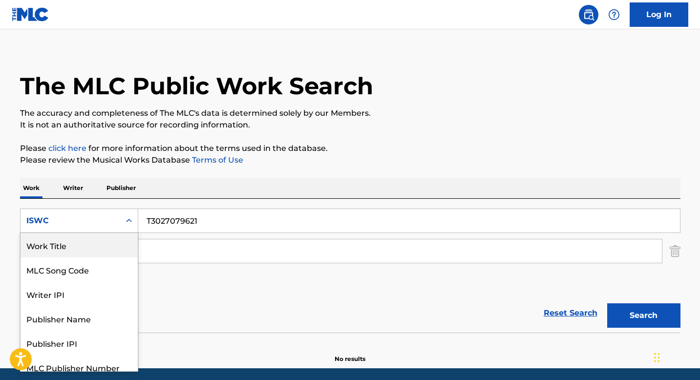
click at [84, 252] on div "Work Title" at bounding box center [79, 245] width 117 height 24
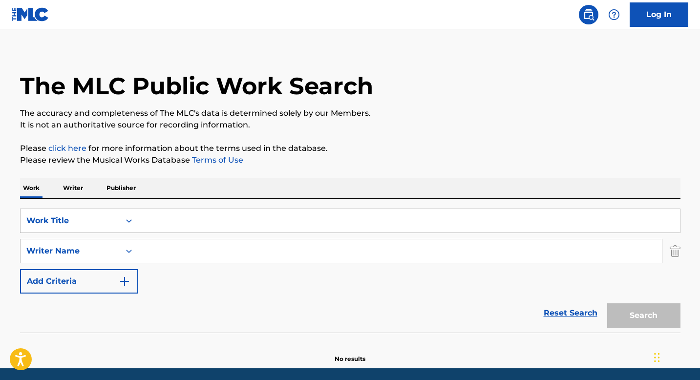
click at [151, 223] on input "Search Form" at bounding box center [409, 220] width 542 height 23
paste input "WHAT'S REAL", "What's Real"
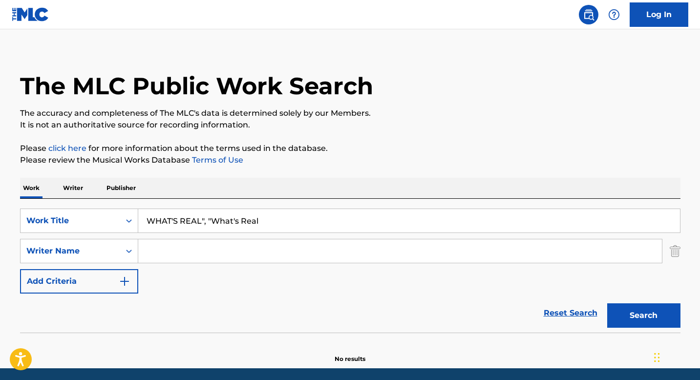
drag, startPoint x: 201, startPoint y: 221, endPoint x: 273, endPoint y: 229, distance: 72.8
click at [273, 229] on input "WHAT'S REAL", "What's Real" at bounding box center [409, 220] width 542 height 23
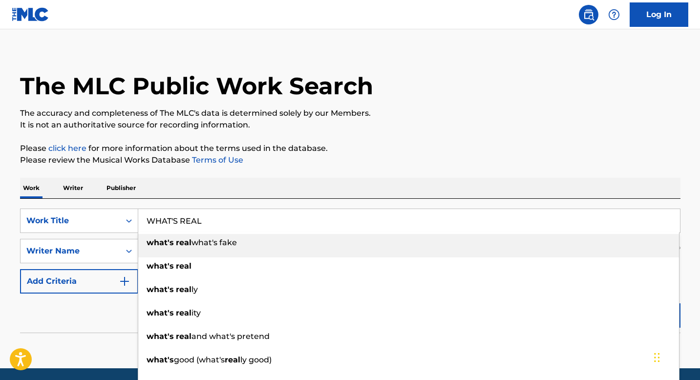
type input "WHAT'S REAL"
click at [437, 111] on p "The accuracy and completeness of The MLC's data is determined solely by our Mem…" at bounding box center [350, 113] width 660 height 12
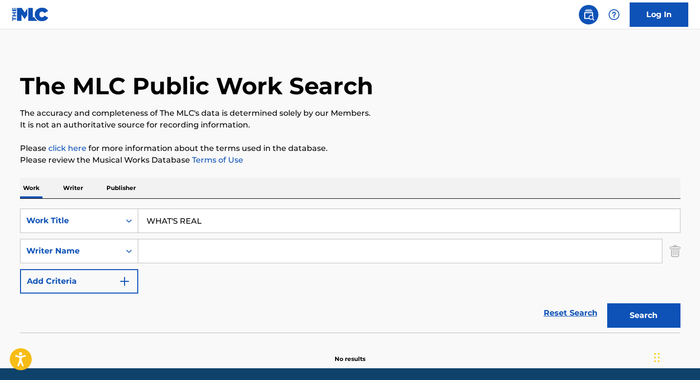
click at [156, 256] on input "Search Form" at bounding box center [400, 250] width 524 height 23
paste input "[PERSON_NAME], [PERSON_NAME], [PERSON_NAME], [PERSON_NAME] D, [PERSON_NAME]"
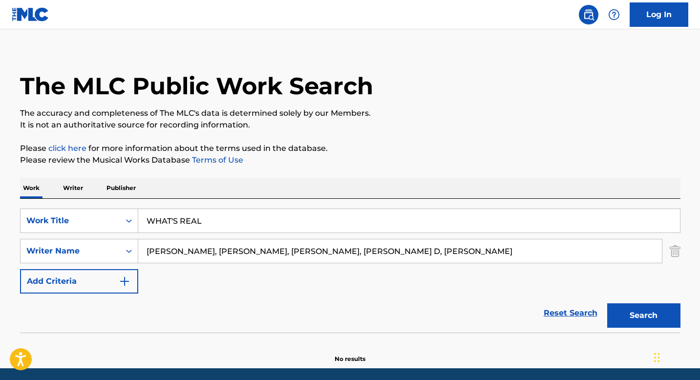
drag, startPoint x: 197, startPoint y: 253, endPoint x: 485, endPoint y: 253, distance: 288.2
click at [486, 253] on input "[PERSON_NAME], [PERSON_NAME], [PERSON_NAME], [PERSON_NAME] D, [PERSON_NAME]" at bounding box center [400, 250] width 524 height 23
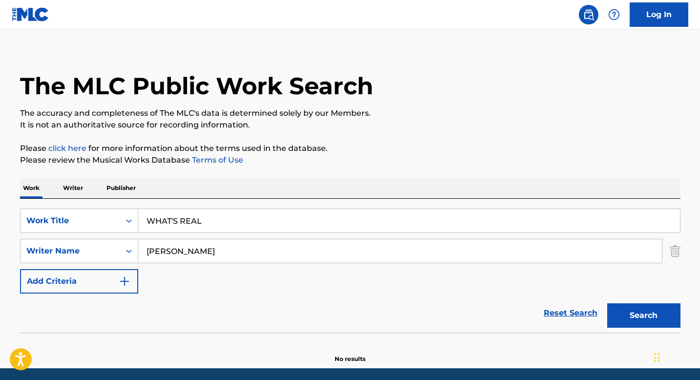
type input "[PERSON_NAME]"
click at [637, 316] on button "Search" at bounding box center [643, 315] width 73 height 24
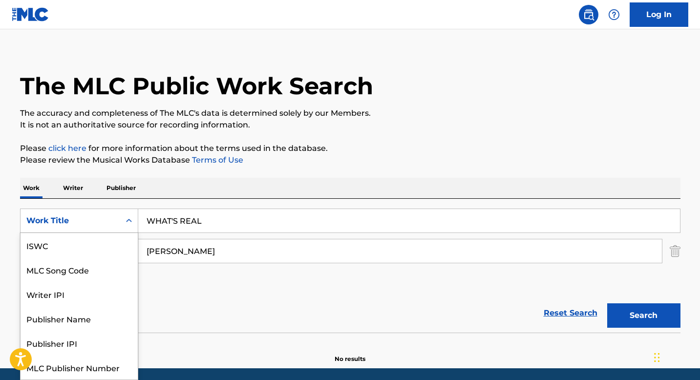
click at [127, 215] on div "Search Form" at bounding box center [129, 221] width 18 height 18
click at [91, 244] on div "ISWC" at bounding box center [79, 245] width 117 height 24
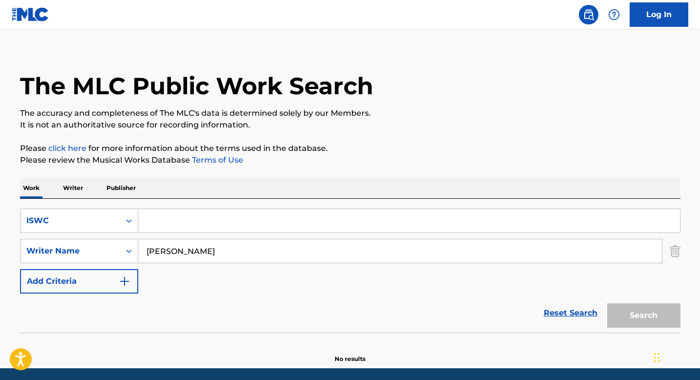
click at [170, 253] on input "[PERSON_NAME]" at bounding box center [400, 250] width 524 height 23
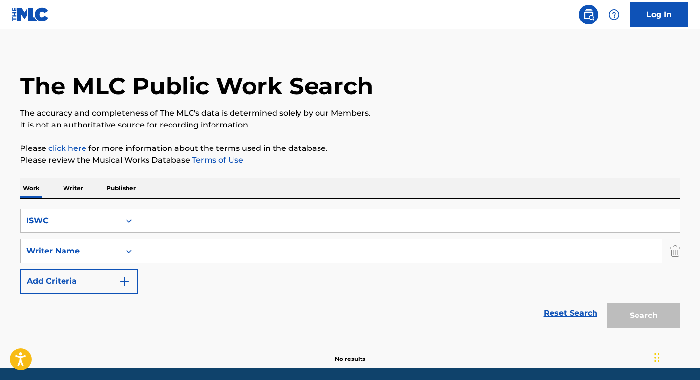
click at [162, 225] on input "Search Form" at bounding box center [409, 220] width 542 height 23
paste input "T9056104495"
type input "T9056104495"
click at [646, 309] on button "Search" at bounding box center [643, 315] width 73 height 24
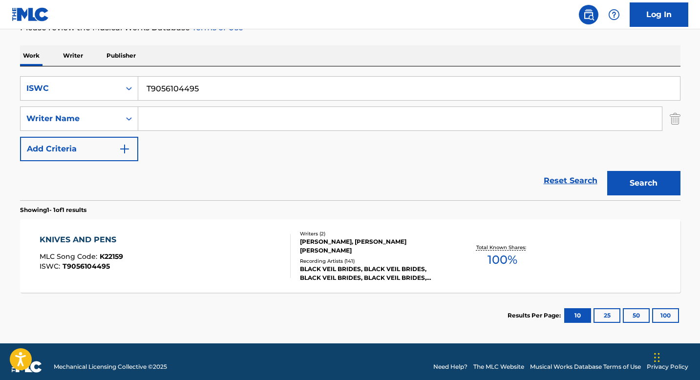
scroll to position [148, 0]
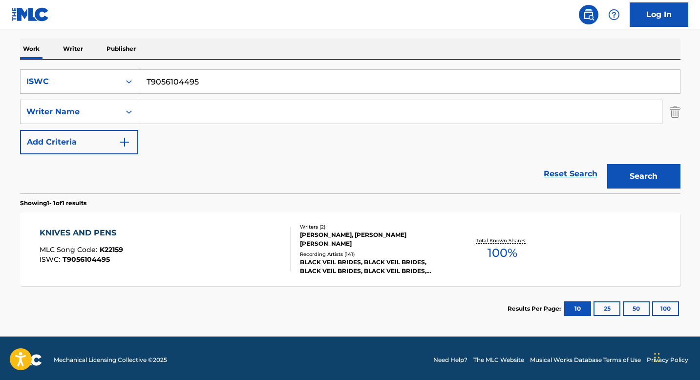
click at [312, 240] on div "[PERSON_NAME], [PERSON_NAME] [PERSON_NAME]" at bounding box center [374, 240] width 148 height 18
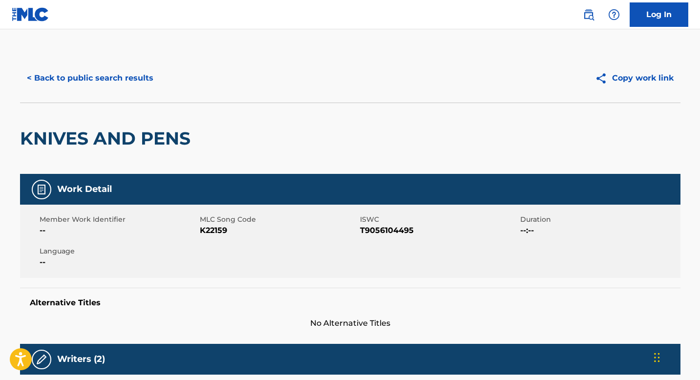
click at [121, 85] on button "< Back to public search results" at bounding box center [90, 78] width 140 height 24
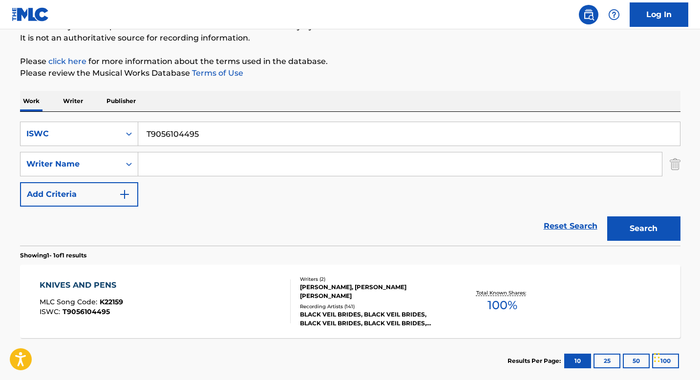
click at [175, 141] on input "T9056104495" at bounding box center [409, 133] width 542 height 23
click at [175, 142] on input "T9056104495" at bounding box center [409, 133] width 542 height 23
paste input "274145787"
type input "T9274145787"
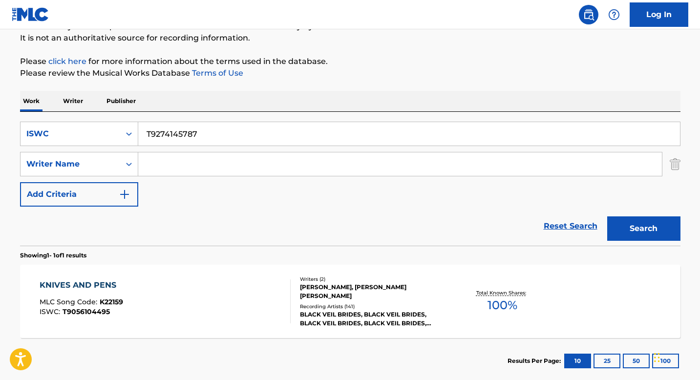
click at [624, 221] on button "Search" at bounding box center [643, 228] width 73 height 24
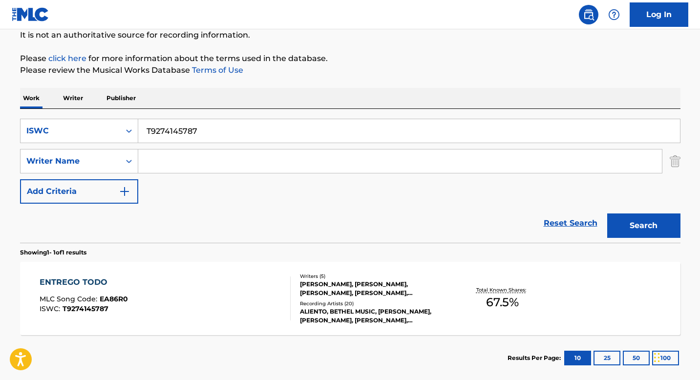
scroll to position [151, 0]
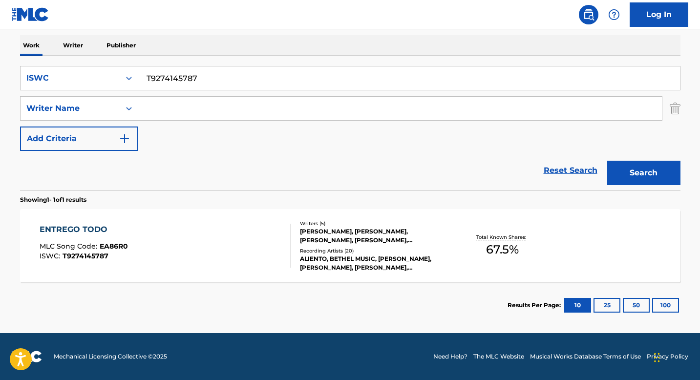
click at [327, 238] on div "[PERSON_NAME], [PERSON_NAME], [PERSON_NAME], [PERSON_NAME], [PERSON_NAME]" at bounding box center [374, 236] width 148 height 18
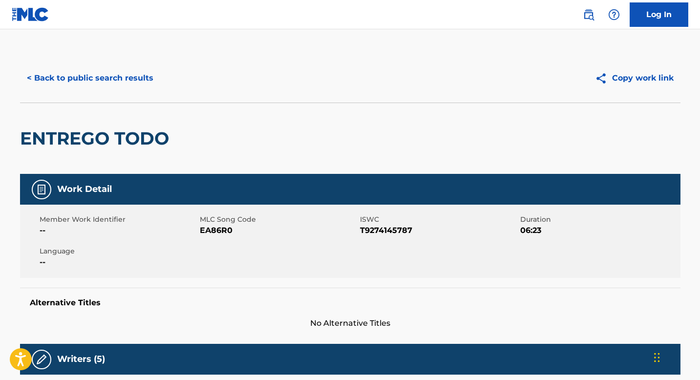
click at [114, 76] on button "< Back to public search results" at bounding box center [90, 78] width 140 height 24
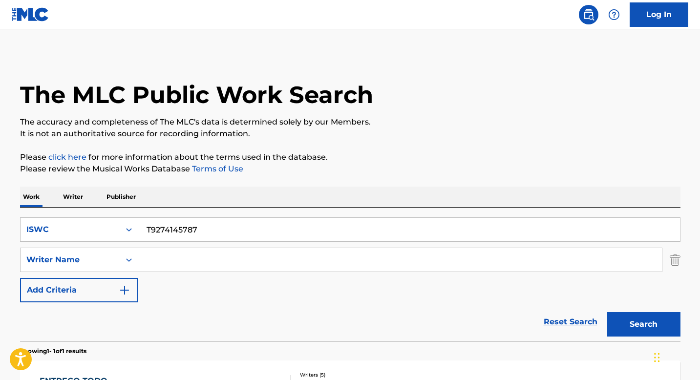
scroll to position [96, 0]
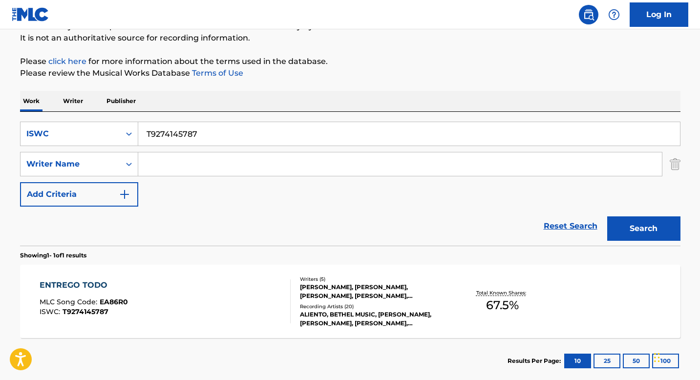
click at [168, 132] on input "T9274145787" at bounding box center [409, 133] width 542 height 23
paste input "55699935"
type input "T9255699935"
click at [632, 224] on button "Search" at bounding box center [643, 228] width 73 height 24
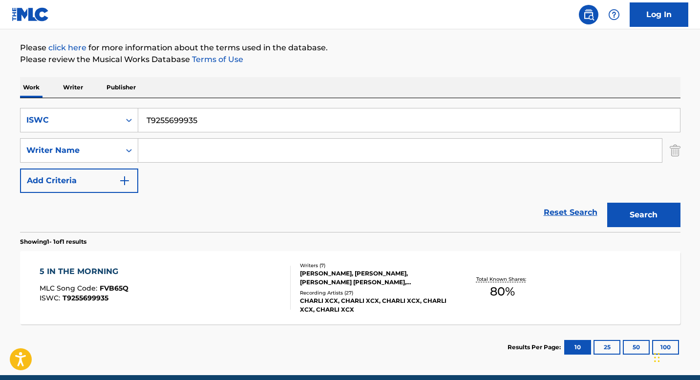
scroll to position [151, 0]
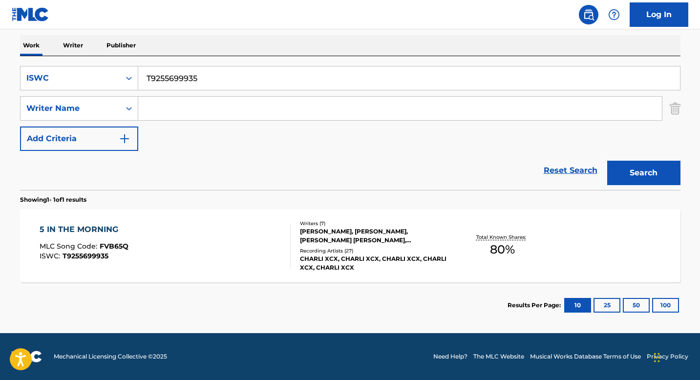
click at [308, 240] on div "[PERSON_NAME], [PERSON_NAME], [PERSON_NAME] [PERSON_NAME], [PERSON_NAME], [PERS…" at bounding box center [374, 236] width 148 height 18
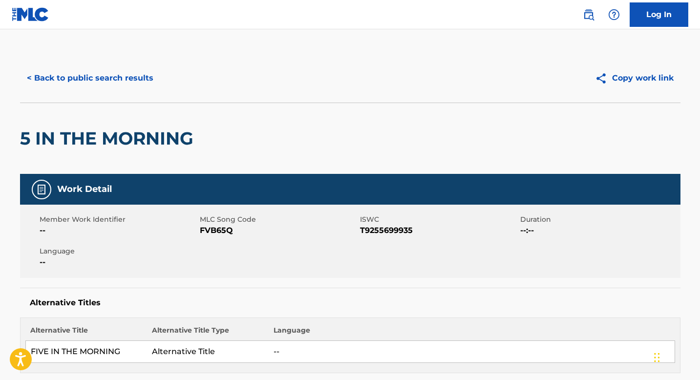
click at [107, 84] on button "< Back to public search results" at bounding box center [90, 78] width 140 height 24
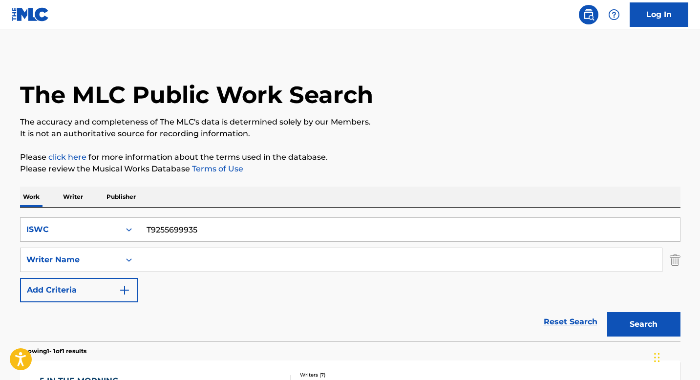
scroll to position [96, 0]
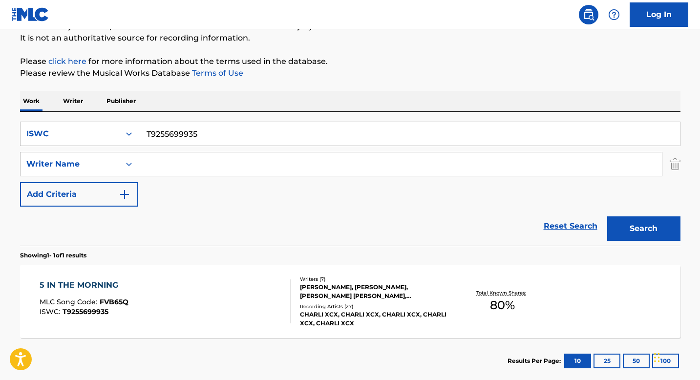
click at [175, 136] on input "T9255699935" at bounding box center [409, 133] width 542 height 23
paste input "0700859513"
type input "T0700859513"
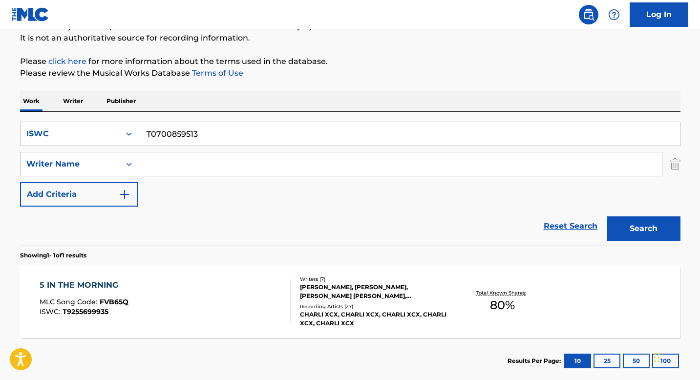
click at [628, 228] on button "Search" at bounding box center [643, 228] width 73 height 24
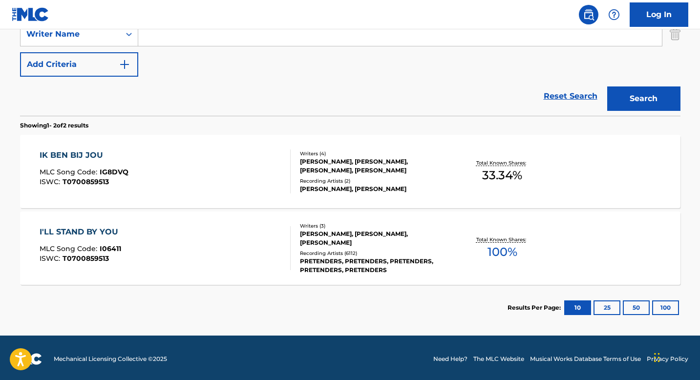
scroll to position [226, 0]
click at [298, 169] on div "Writers ( 4 ) [PERSON_NAME], [PERSON_NAME], [PERSON_NAME], [PERSON_NAME] Record…" at bounding box center [369, 171] width 157 height 43
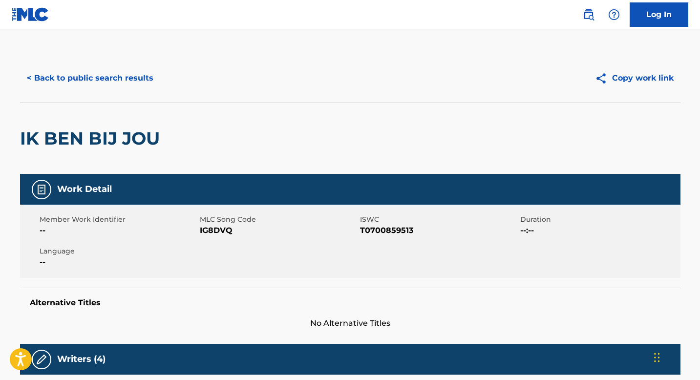
click at [98, 87] on button "< Back to public search results" at bounding box center [90, 78] width 140 height 24
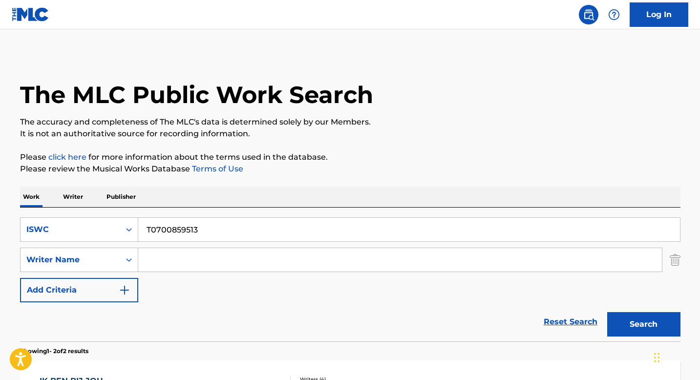
scroll to position [172, 0]
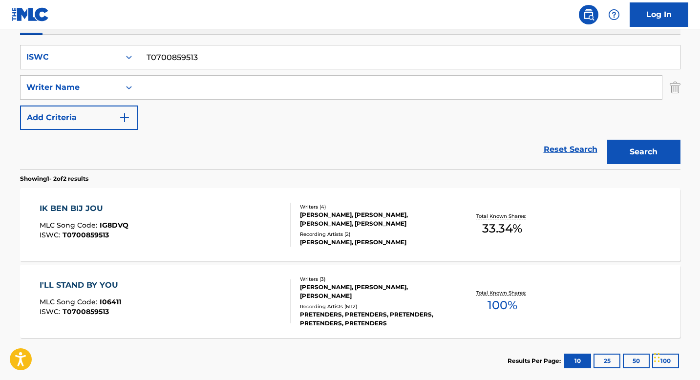
click at [325, 297] on div "Writers ( 3 ) [PERSON_NAME], [PERSON_NAME], [PERSON_NAME] Recording Artists ( 6…" at bounding box center [369, 301] width 157 height 52
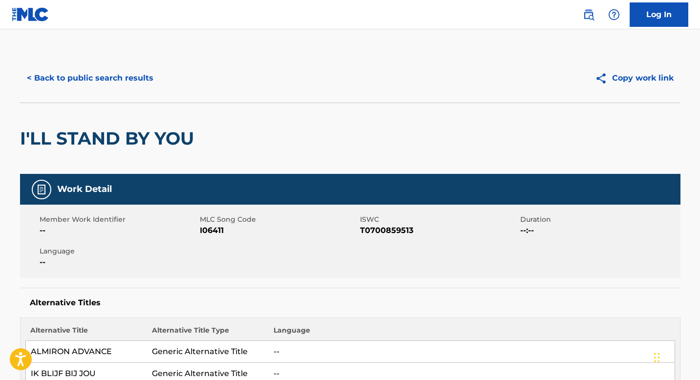
click at [94, 79] on button "< Back to public search results" at bounding box center [90, 78] width 140 height 24
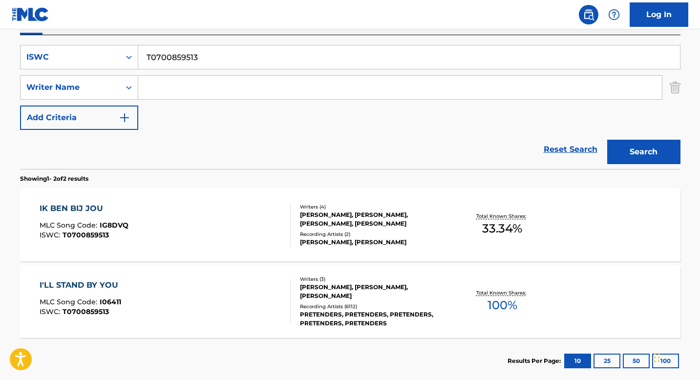
click at [182, 59] on input "T0700859513" at bounding box center [409, 56] width 542 height 23
paste input "9258194808"
type input "T9258194808"
click at [614, 148] on button "Search" at bounding box center [643, 152] width 73 height 24
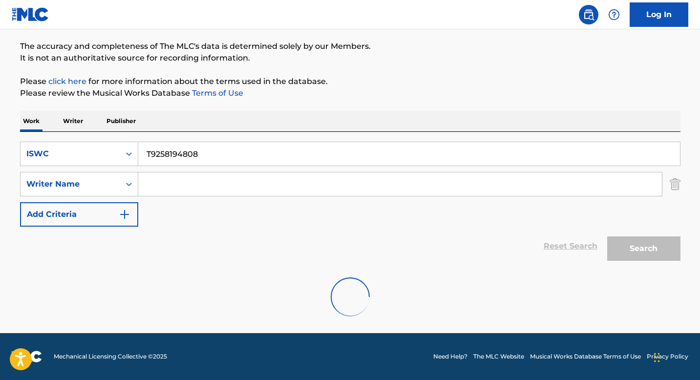
scroll to position [151, 0]
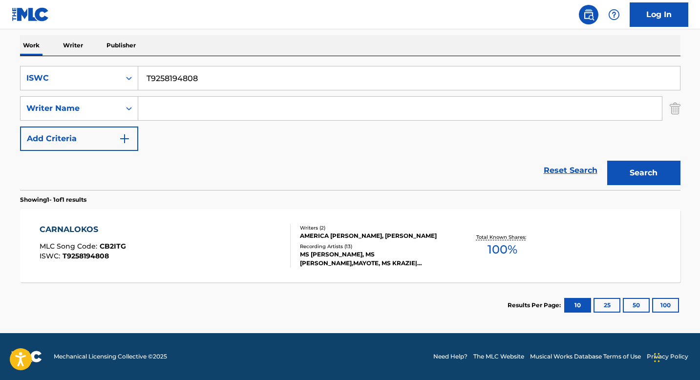
click at [313, 230] on div "Writers ( 2 )" at bounding box center [374, 227] width 148 height 7
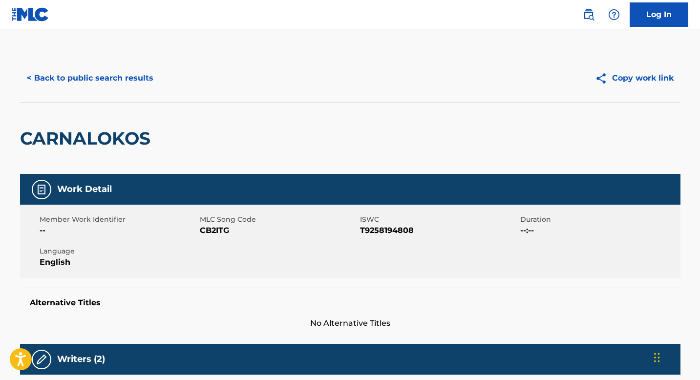
click at [121, 72] on button "< Back to public search results" at bounding box center [90, 78] width 140 height 24
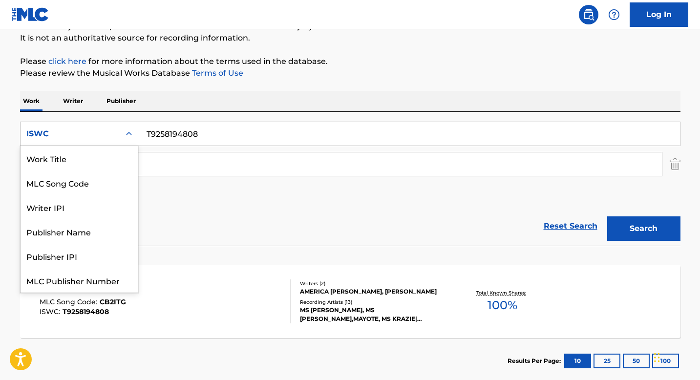
click at [125, 133] on icon "Search Form" at bounding box center [129, 134] width 10 height 10
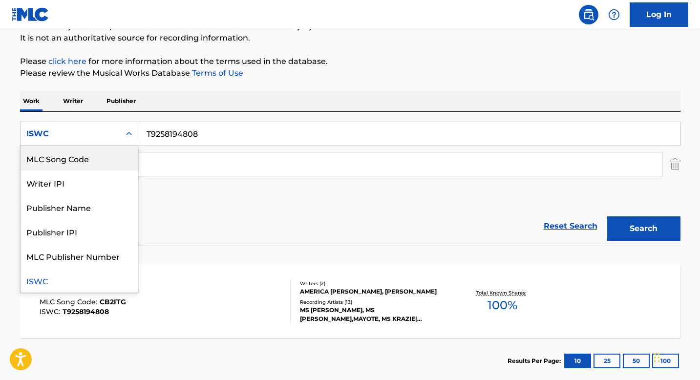
scroll to position [0, 0]
click at [96, 158] on div "Work Title" at bounding box center [79, 158] width 117 height 24
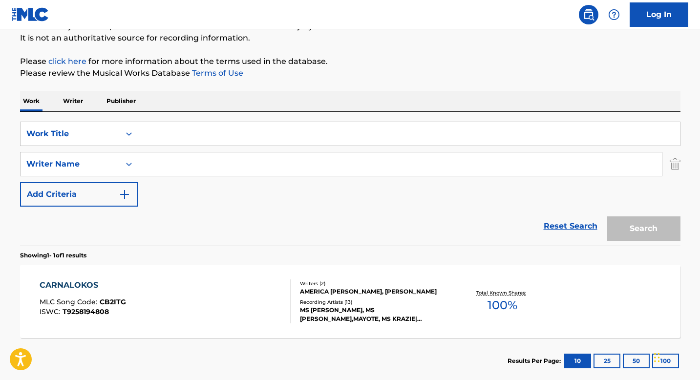
click at [191, 125] on input "Search Form" at bounding box center [409, 133] width 542 height 23
paste input "LOCUTOR Y PICAFLOR"
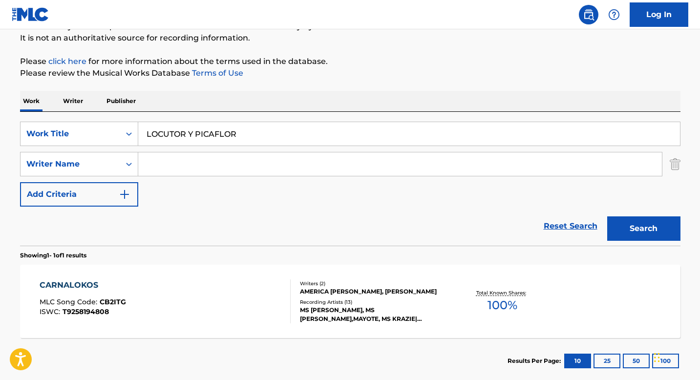
type input "LOCUTOR Y PICAFLOR"
click at [627, 223] on button "Search" at bounding box center [643, 228] width 73 height 24
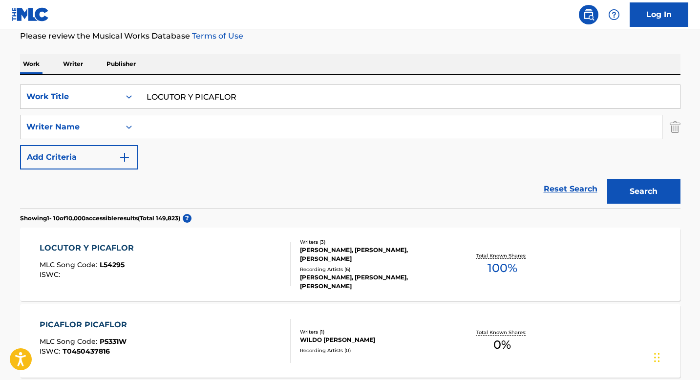
scroll to position [158, 0]
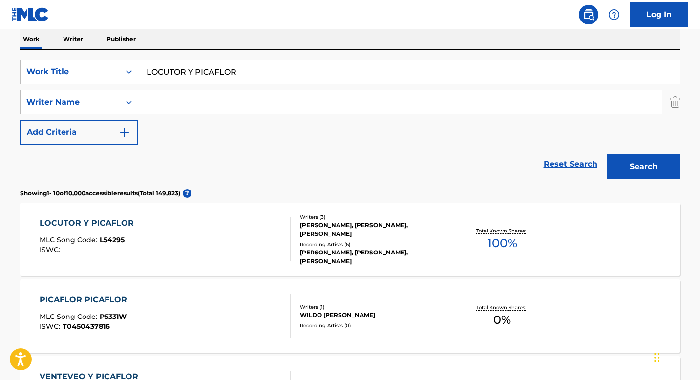
click at [230, 235] on div "LOCUTOR Y PICAFLOR MLC Song Code : L54295 ISWC :" at bounding box center [165, 239] width 251 height 44
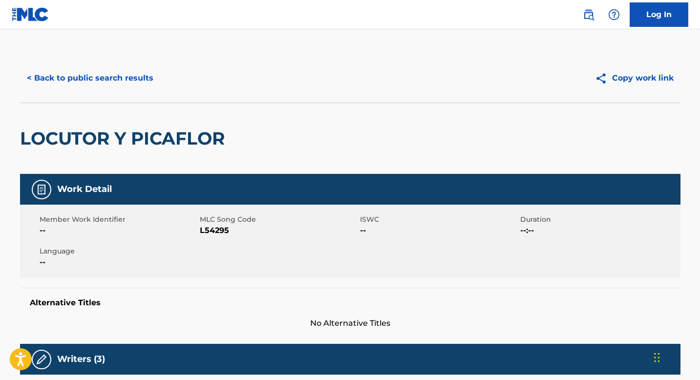
click at [117, 81] on button "< Back to public search results" at bounding box center [90, 78] width 140 height 24
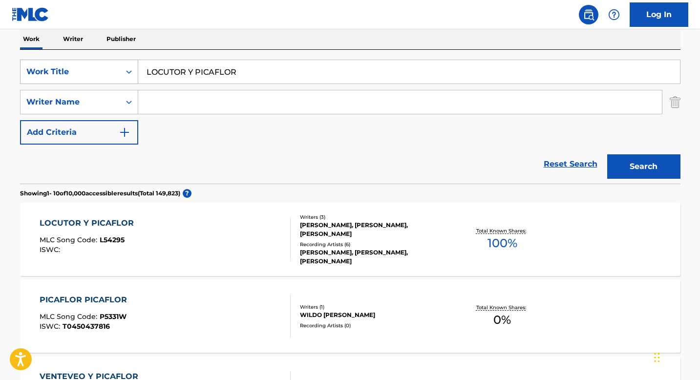
drag, startPoint x: 123, startPoint y: 73, endPoint x: 119, endPoint y: 79, distance: 6.8
click at [122, 73] on div "Search Form" at bounding box center [129, 72] width 18 height 18
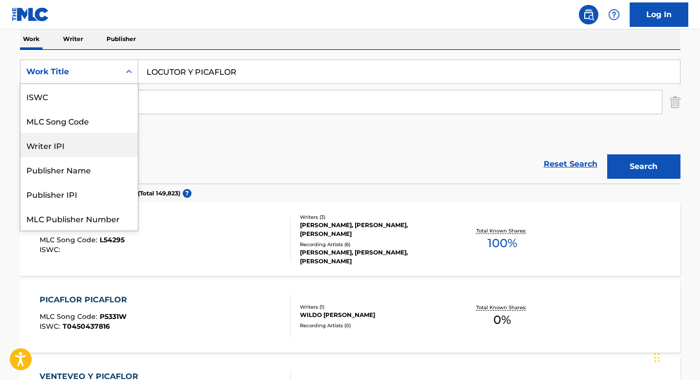
scroll to position [0, 0]
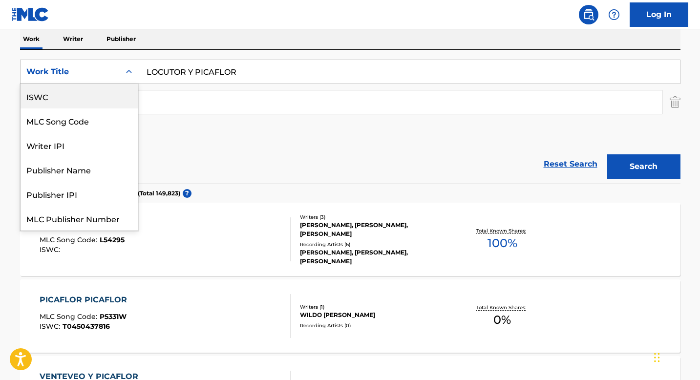
click at [87, 103] on div "ISWC" at bounding box center [79, 96] width 117 height 24
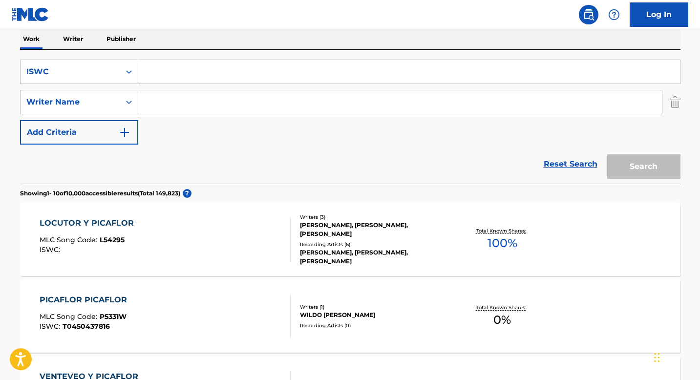
click at [167, 63] on input "Search Form" at bounding box center [409, 71] width 542 height 23
paste input "T3018315458"
type input "T3018315458"
click at [629, 149] on div "Search" at bounding box center [641, 164] width 78 height 39
click at [628, 156] on button "Search" at bounding box center [643, 166] width 73 height 24
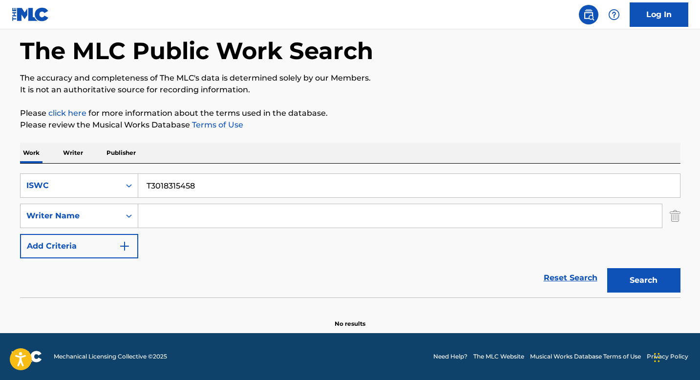
scroll to position [44, 0]
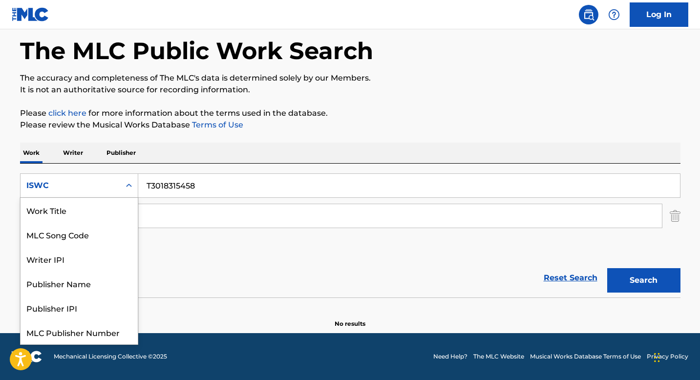
click at [130, 179] on div "Search Form" at bounding box center [129, 186] width 18 height 18
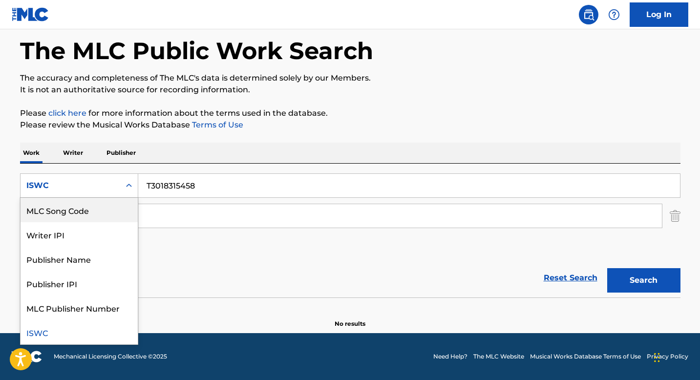
scroll to position [0, 0]
click at [85, 205] on div "Work Title" at bounding box center [79, 210] width 117 height 24
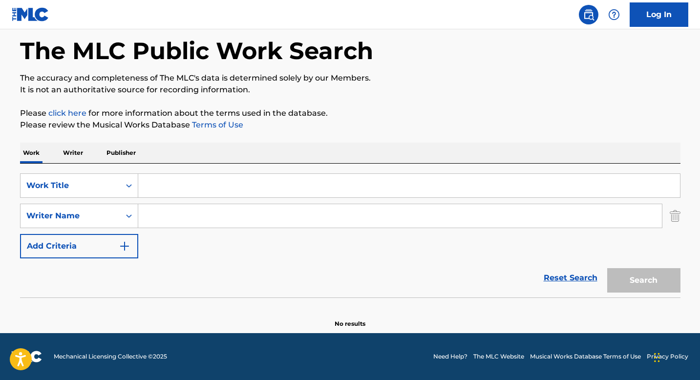
click at [156, 184] on input "Search Form" at bounding box center [409, 185] width 542 height 23
paste input "EPOCA AVANZADA"
type input "EPOCA AVANZADA"
click at [404, 92] on p "It is not an authoritative source for recording information." at bounding box center [350, 90] width 660 height 12
click at [177, 212] on input "Search Form" at bounding box center [400, 215] width 524 height 23
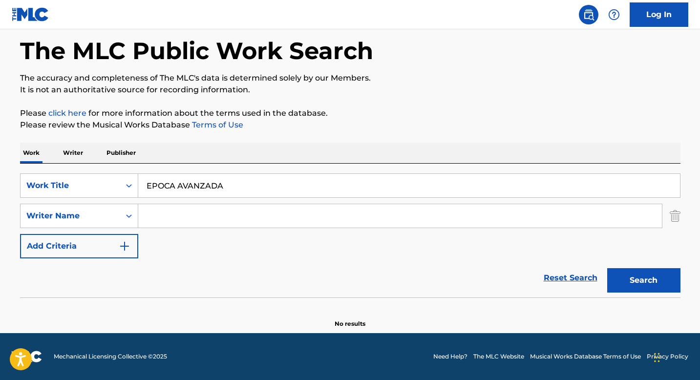
paste input "[PERSON_NAME] [PERSON_NAME] JUNIOR, PLACENCIA [PERSON_NAME]"
drag, startPoint x: 312, startPoint y: 218, endPoint x: 463, endPoint y: 219, distance: 150.9
click at [463, 219] on input "[PERSON_NAME] [PERSON_NAME] JUNIOR, PLACENCIA [PERSON_NAME]" at bounding box center [400, 215] width 524 height 23
click at [629, 274] on button "Search" at bounding box center [643, 280] width 73 height 24
click at [631, 279] on button "Search" at bounding box center [643, 280] width 73 height 24
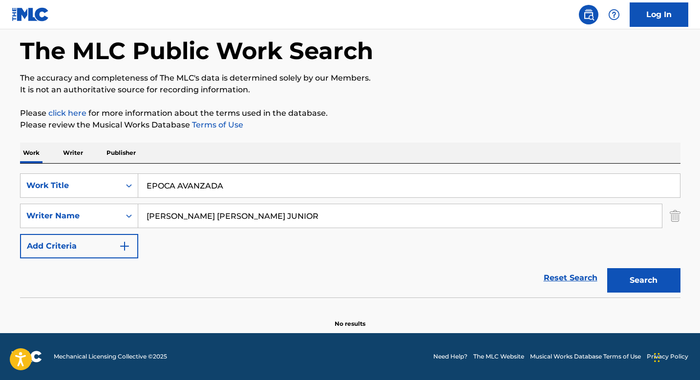
click at [628, 284] on button "Search" at bounding box center [643, 280] width 73 height 24
drag, startPoint x: 241, startPoint y: 217, endPoint x: 324, endPoint y: 216, distance: 83.5
click at [324, 216] on input "[PERSON_NAME] [PERSON_NAME] JUNIOR" at bounding box center [400, 215] width 524 height 23
type input "[PERSON_NAME]"
click at [633, 275] on button "Search" at bounding box center [643, 280] width 73 height 24
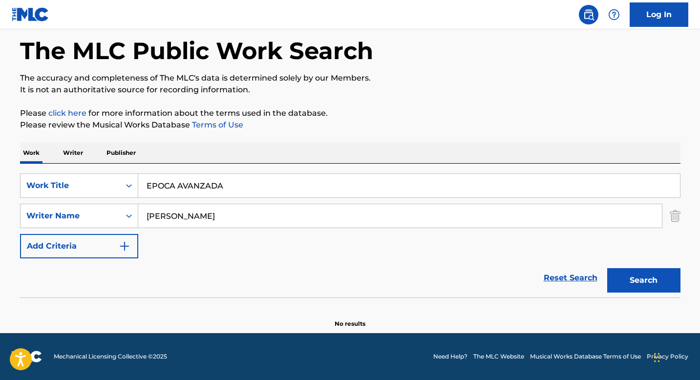
drag, startPoint x: 192, startPoint y: 217, endPoint x: 266, endPoint y: 219, distance: 74.3
click at [266, 219] on input "[PERSON_NAME]" at bounding box center [400, 215] width 524 height 23
drag, startPoint x: 139, startPoint y: 218, endPoint x: 261, endPoint y: 216, distance: 122.1
click at [258, 217] on input "[PERSON_NAME]" at bounding box center [400, 215] width 524 height 23
click at [625, 276] on button "Search" at bounding box center [643, 280] width 73 height 24
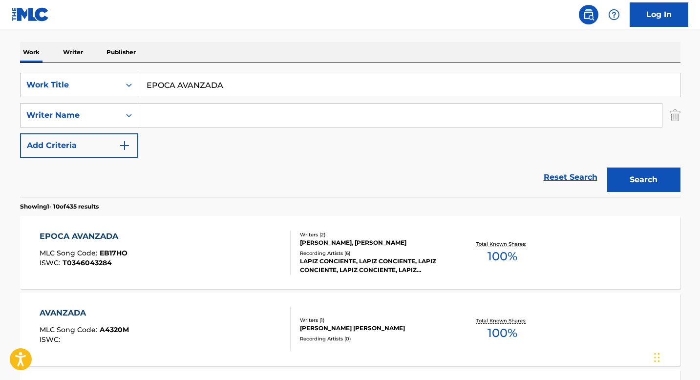
scroll to position [169, 0]
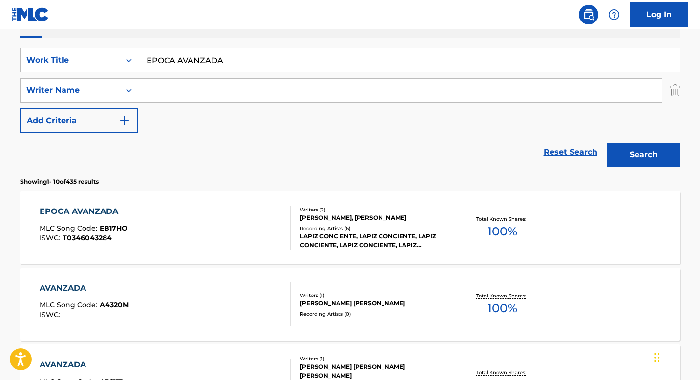
click at [310, 217] on div "[PERSON_NAME], [PERSON_NAME]" at bounding box center [374, 217] width 148 height 9
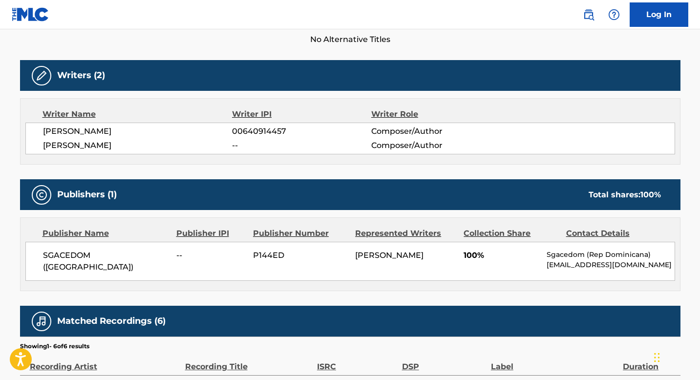
scroll to position [359, 0]
